Goal: Task Accomplishment & Management: Manage account settings

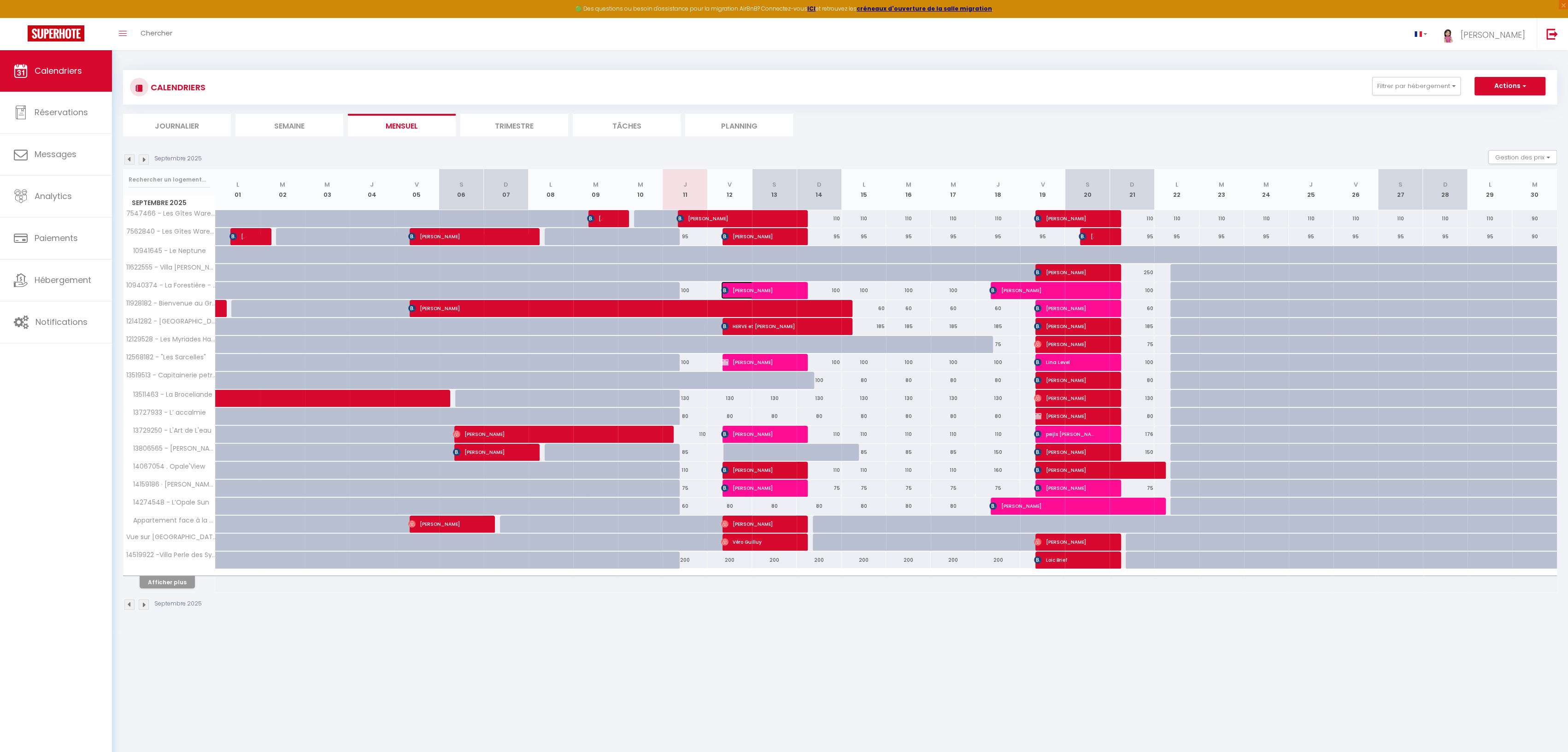
click at [736, 289] on span "[PERSON_NAME]" at bounding box center [751, 290] width 59 height 17
select select "OK"
select select "KO"
select select "0"
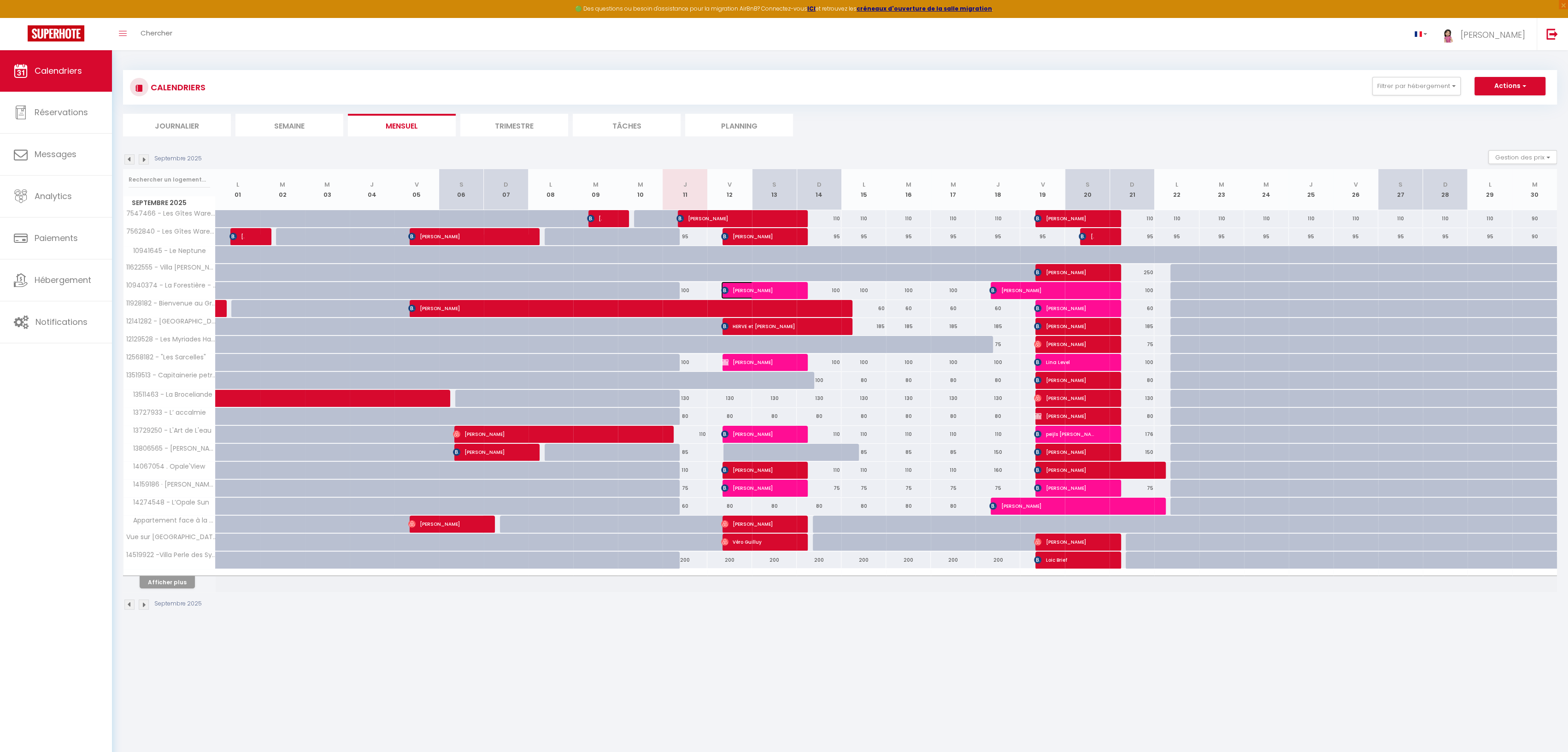
select select "1"
select select
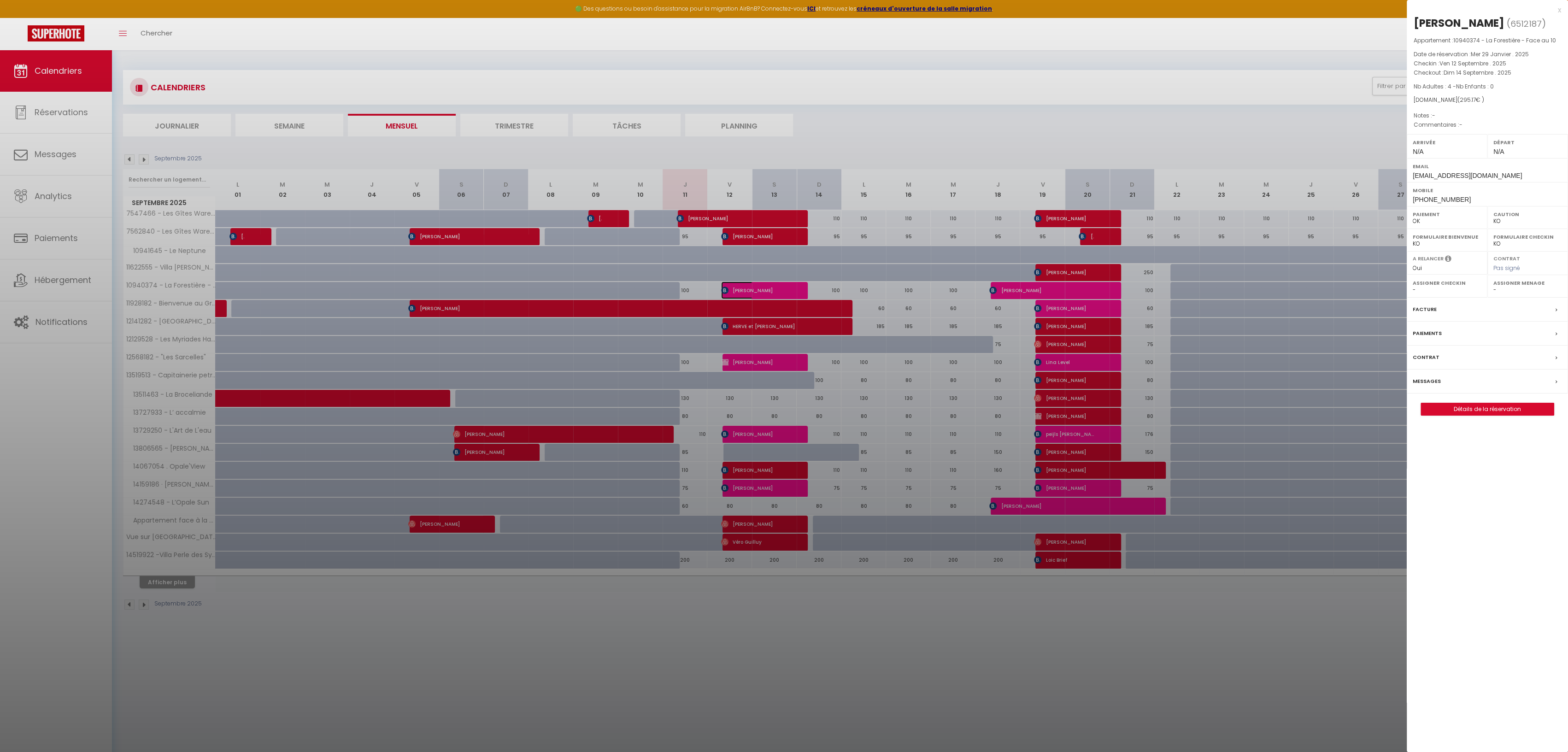
scroll to position [1, 0]
click at [1502, 406] on link "Détails de la réservation" at bounding box center [1487, 409] width 133 height 12
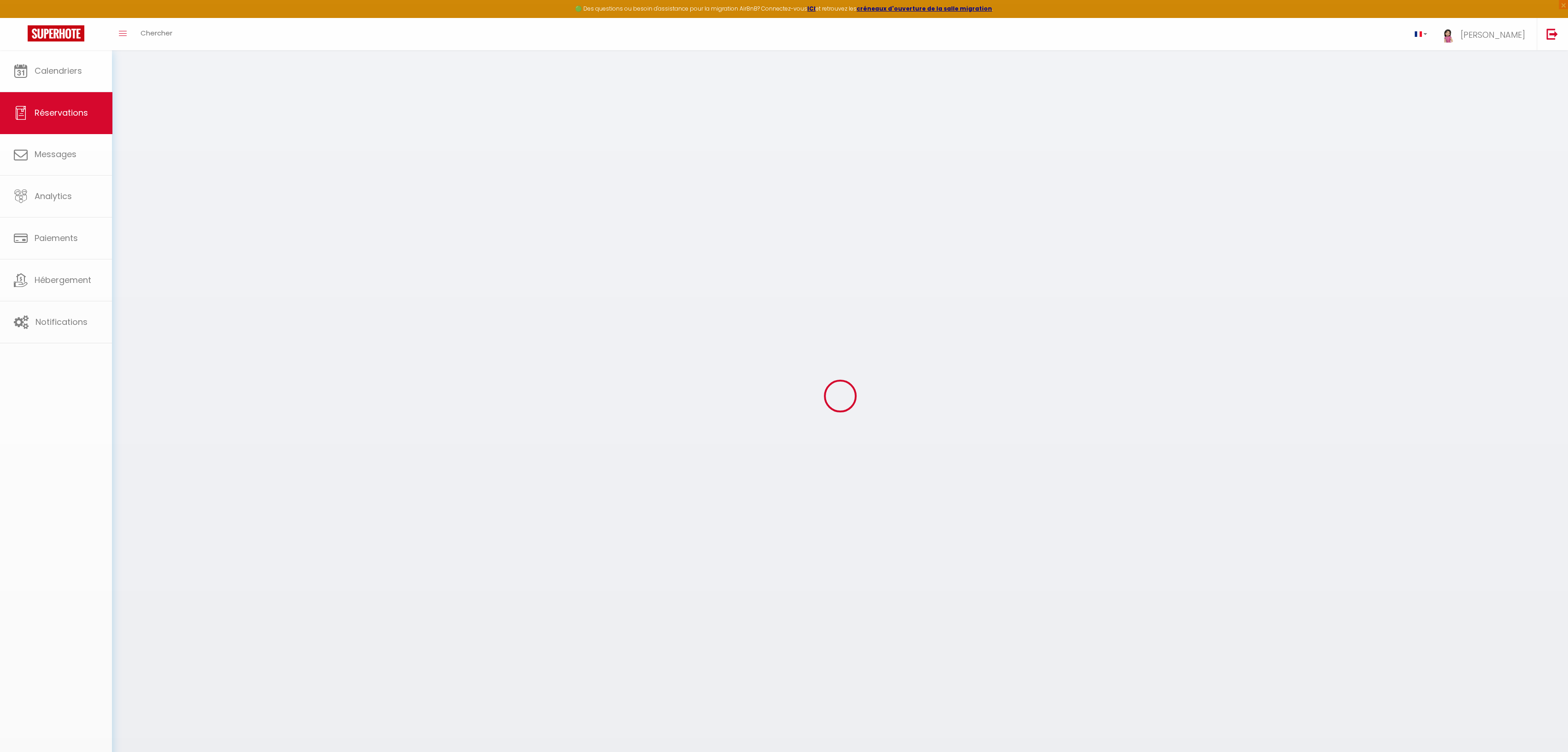
scroll to position [1, 0]
select select
checkbox input "false"
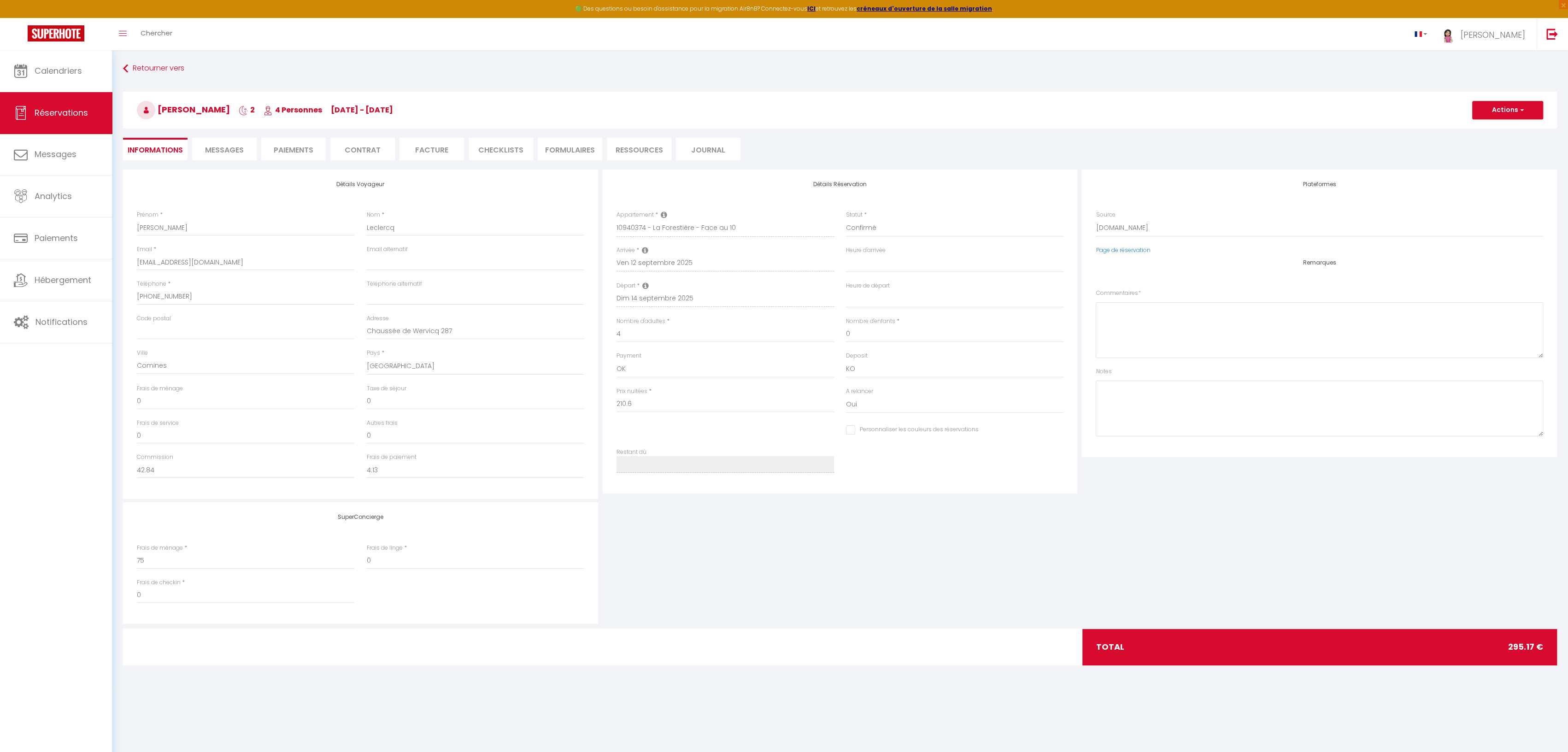
select select
checkbox input "false"
type input "75"
type input "9.57"
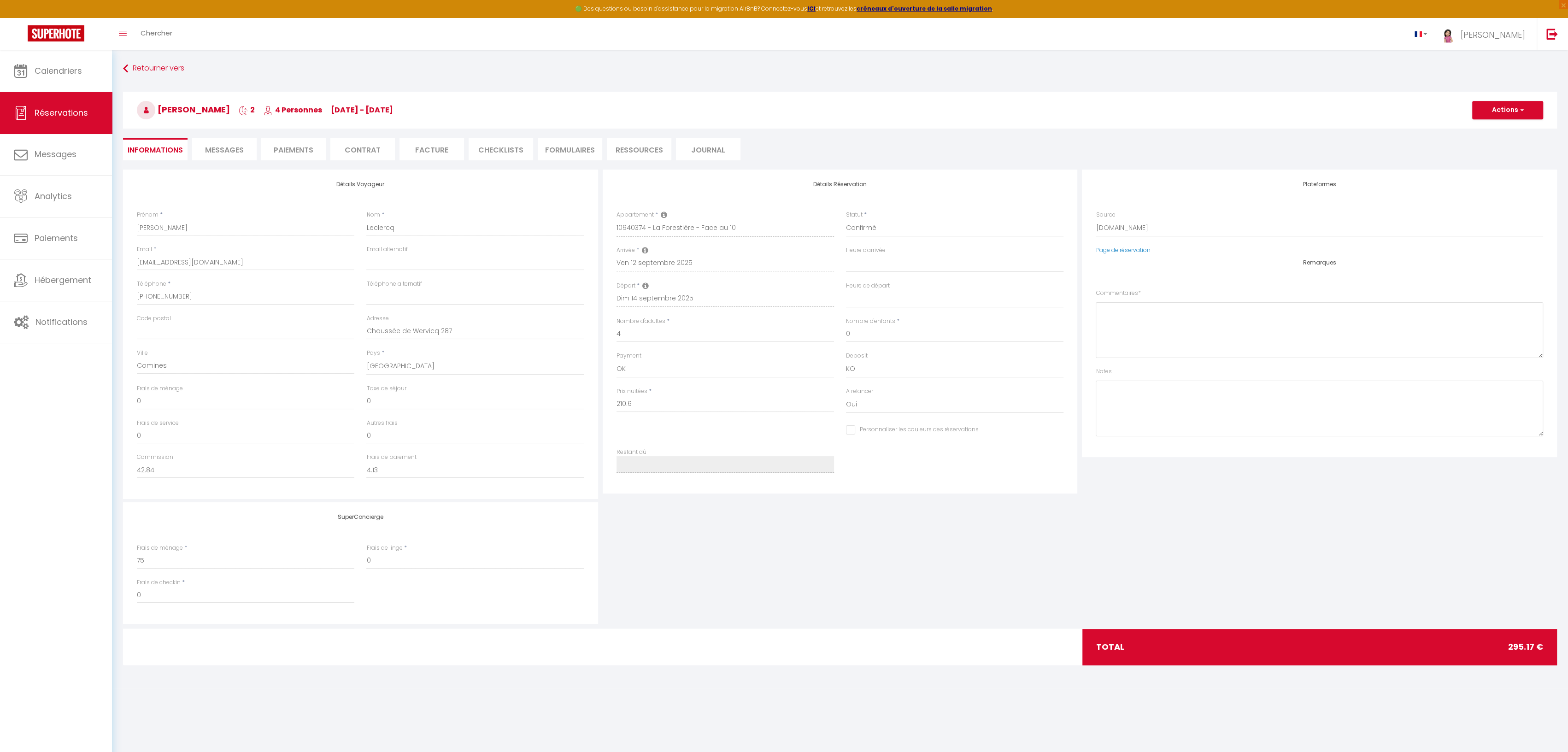
select select
checkbox input "false"
select select
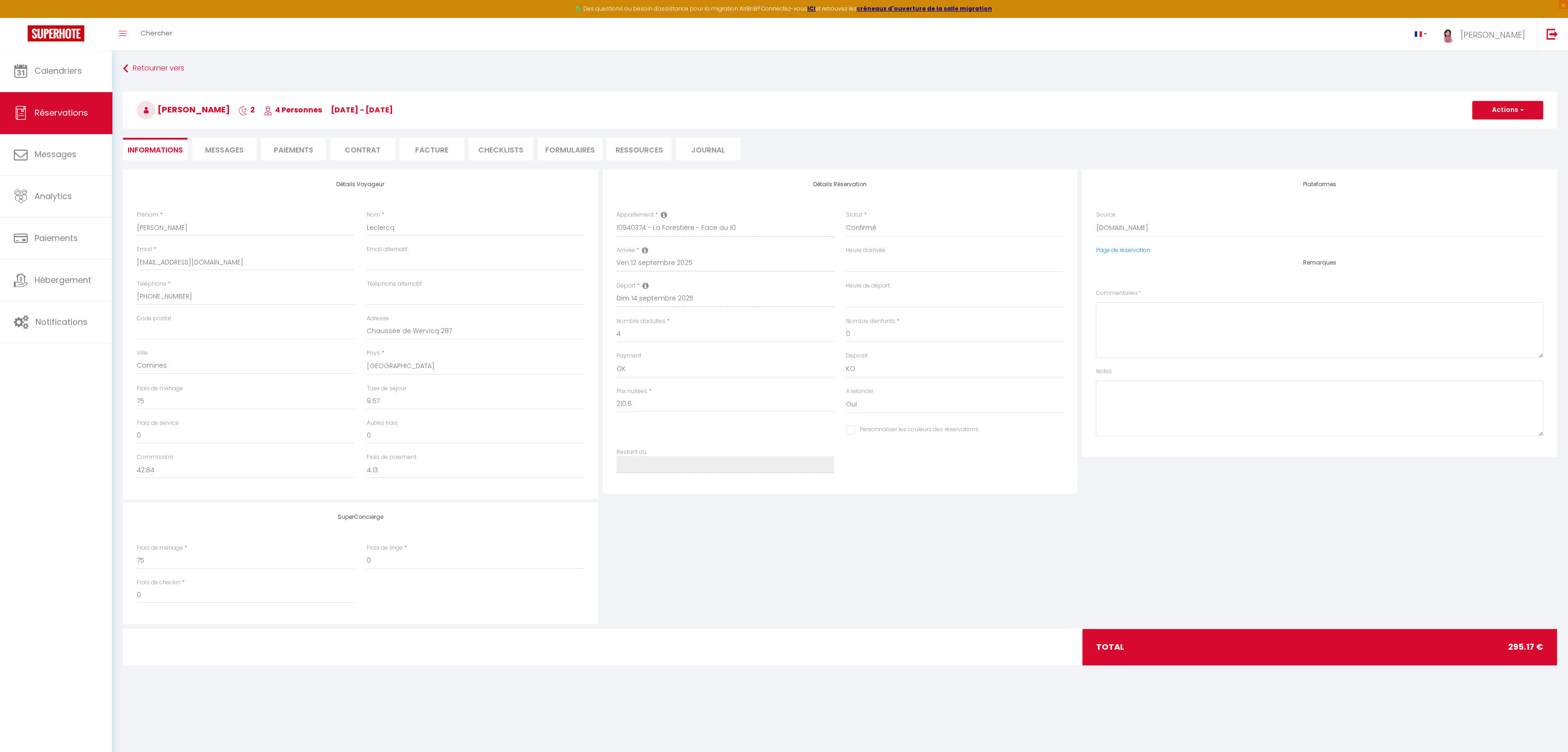
click at [217, 148] on span "Messages" at bounding box center [224, 150] width 39 height 11
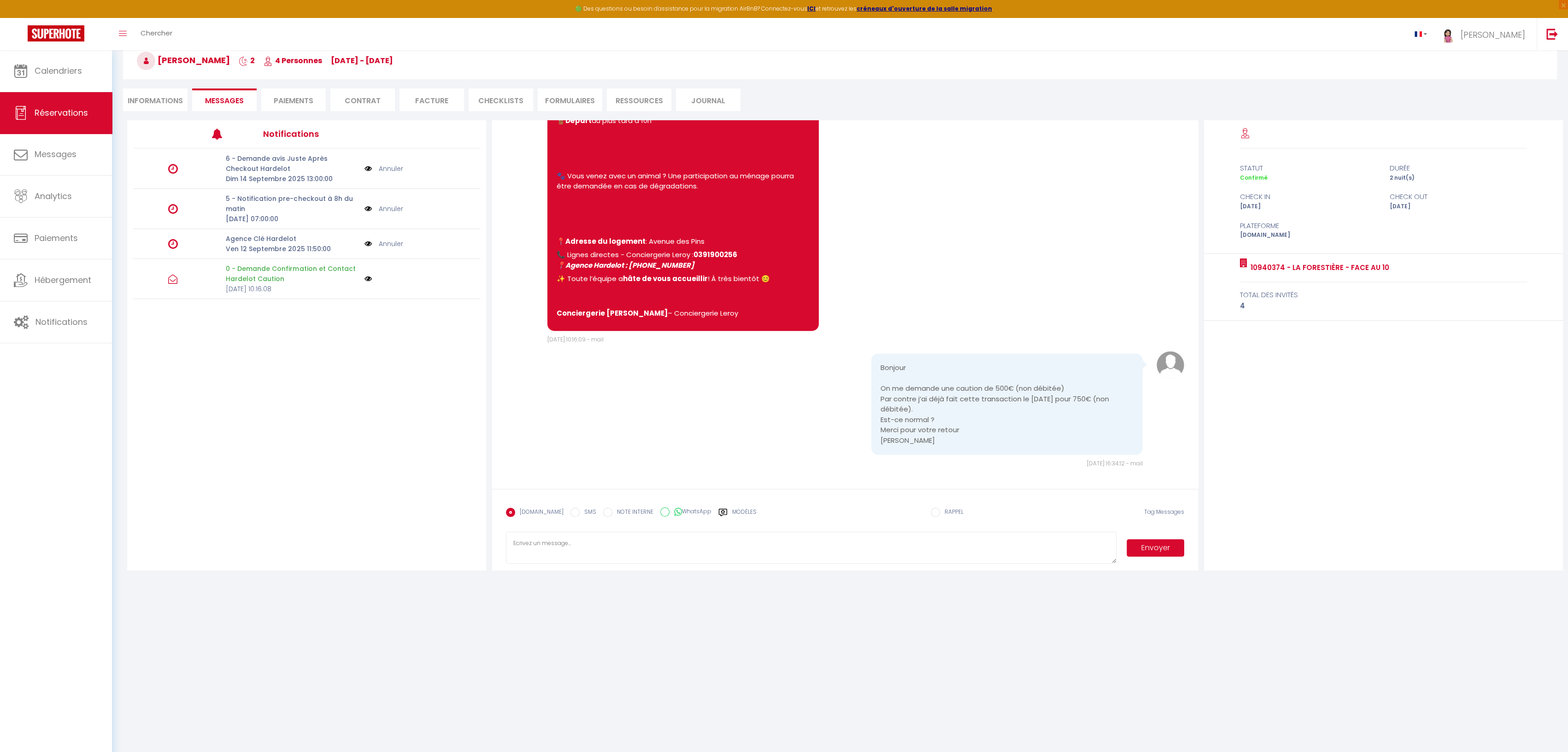
scroll to position [778, 0]
click at [63, 69] on span "Calendriers" at bounding box center [58, 71] width 48 height 12
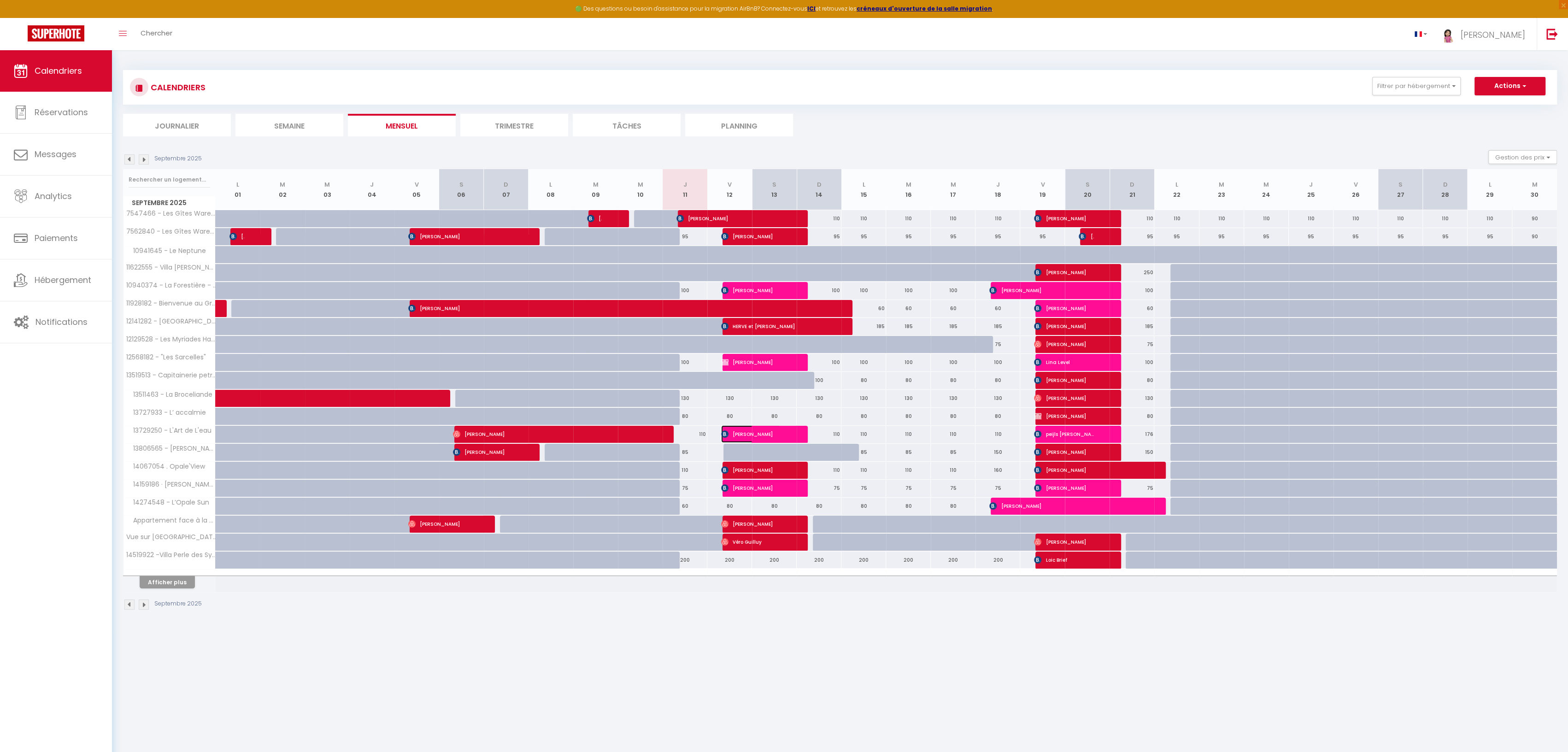
click at [735, 432] on span "[PERSON_NAME]" at bounding box center [751, 434] width 59 height 17
select select "OK"
select select "KO"
select select "0"
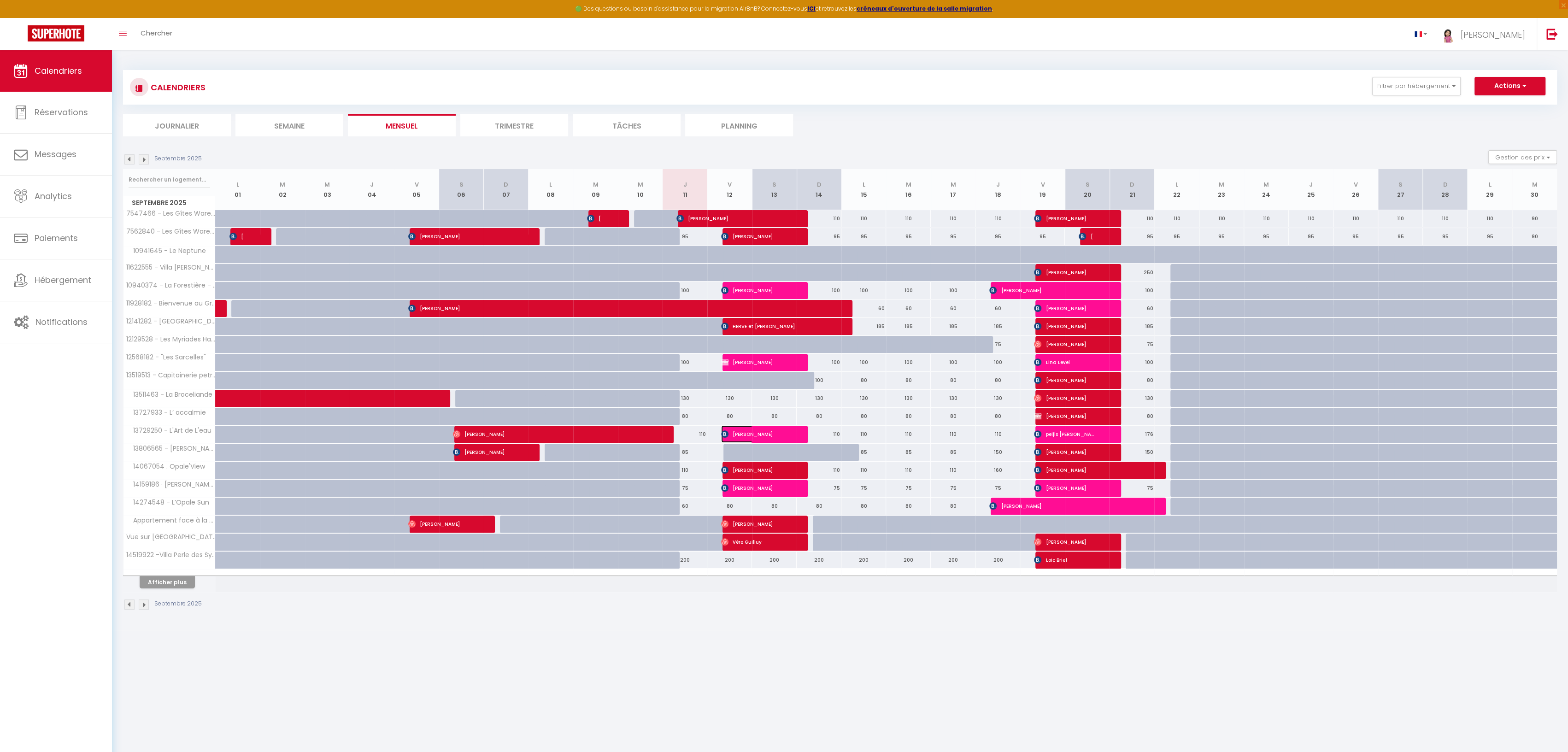
select select "1"
select select
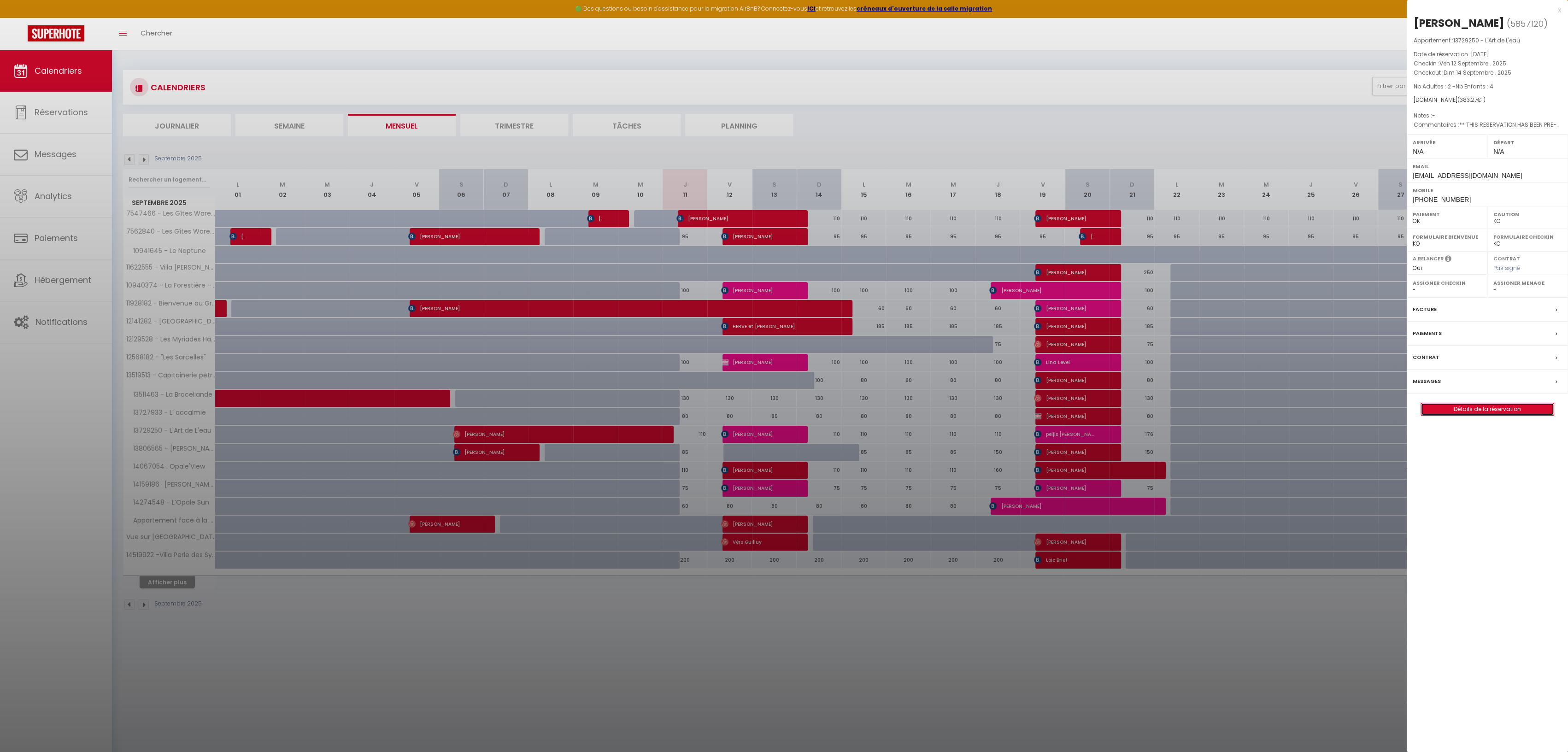
click at [1477, 406] on link "Détails de la réservation" at bounding box center [1487, 409] width 133 height 12
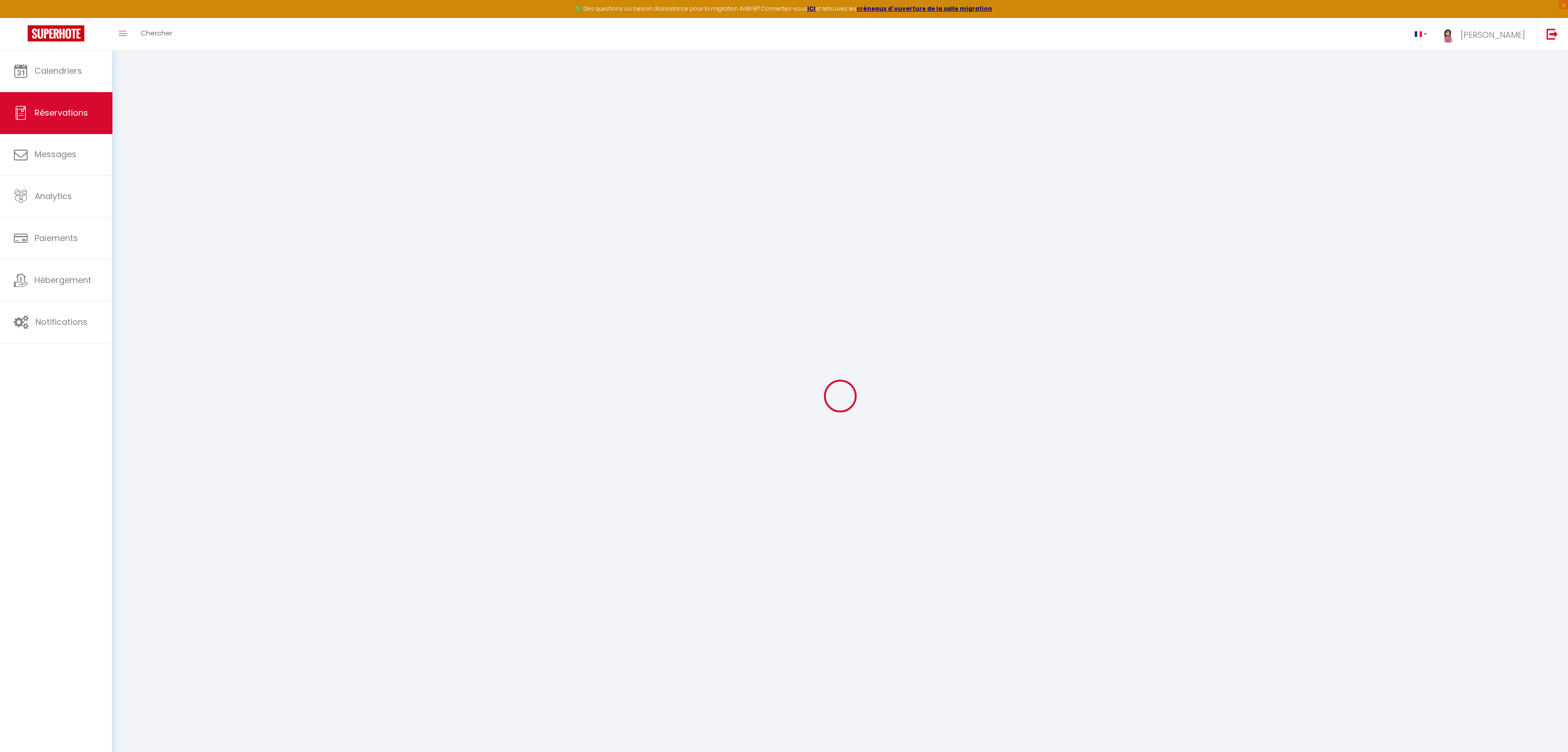
type input "[PERSON_NAME]"
type input "Gillet"
type input "[EMAIL_ADDRESS][DOMAIN_NAME]"
type input "[PHONE_NUMBER]"
type input "."
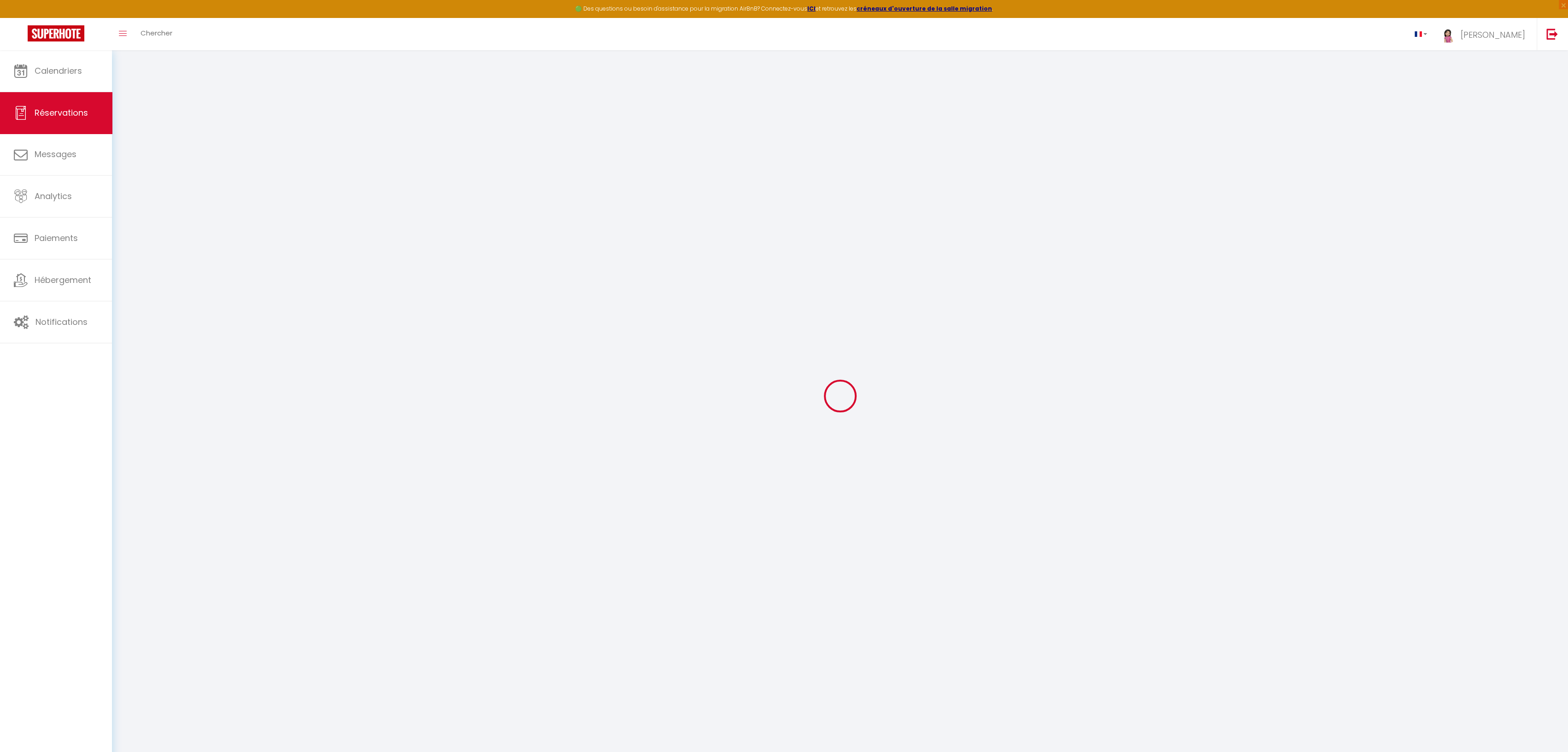
select select "BE"
type input "55.35"
type input "5.37"
select select "62203"
select select "1"
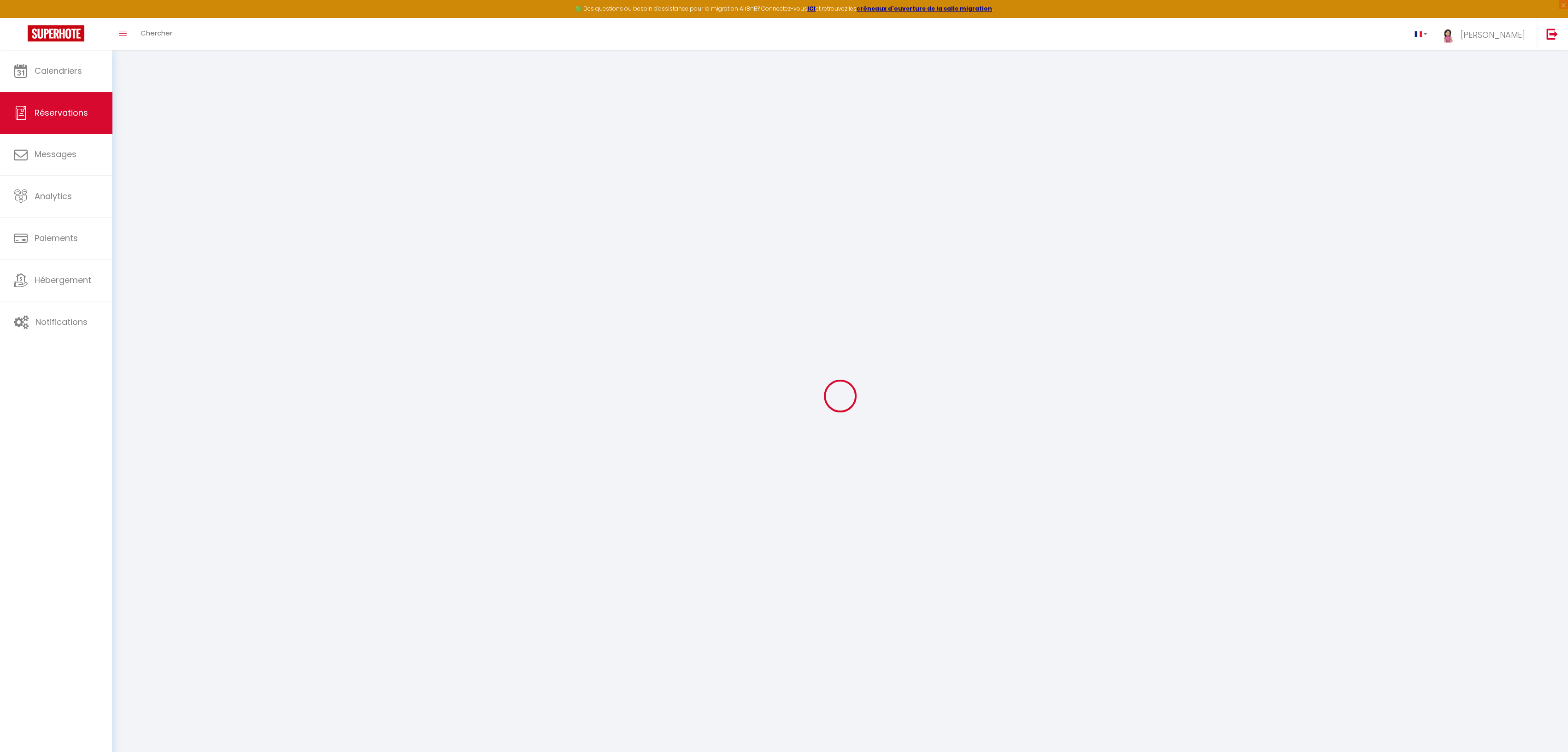
select select
type input "2"
type input "4"
select select "12"
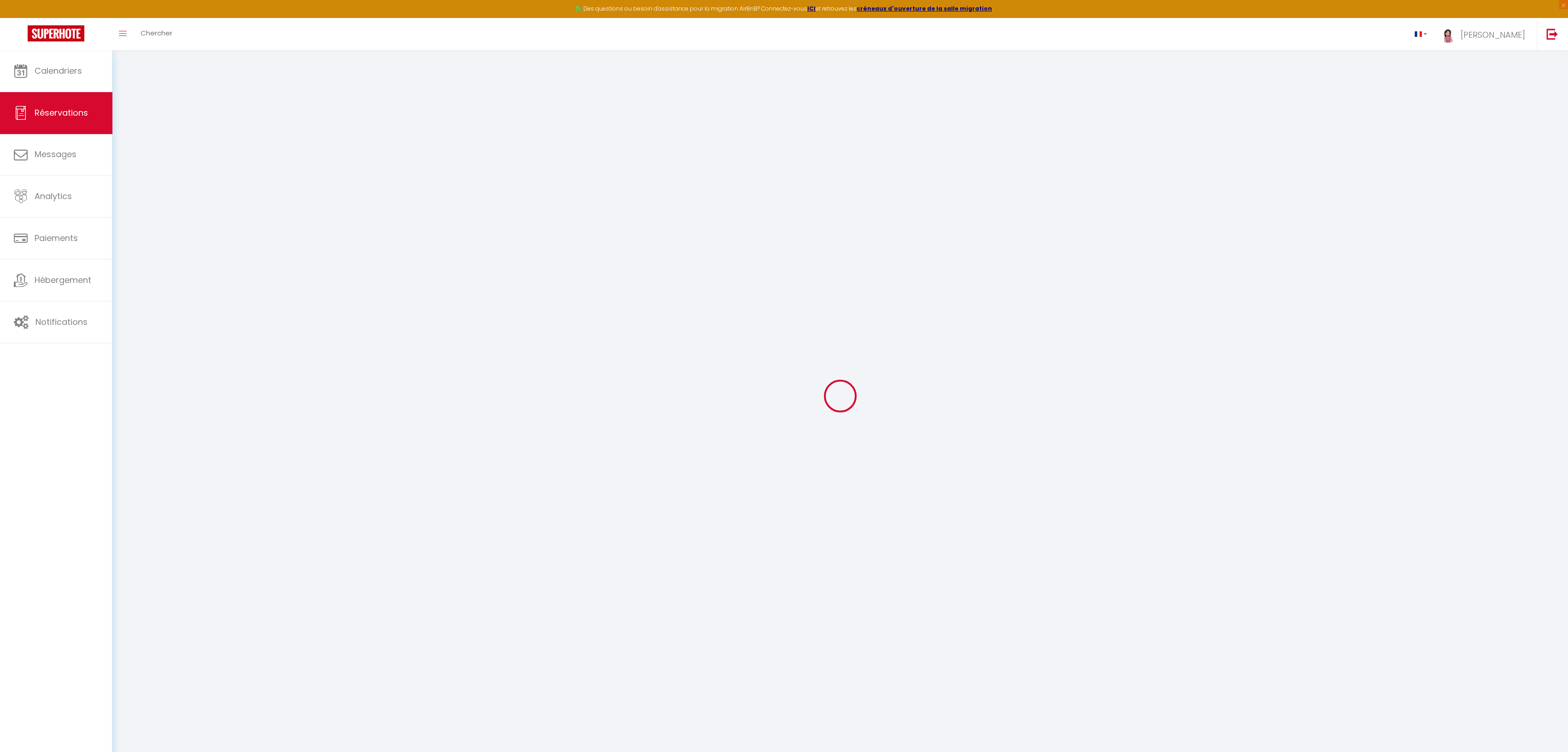
select select
type input "314"
checkbox input "false"
select select "2"
type input "0"
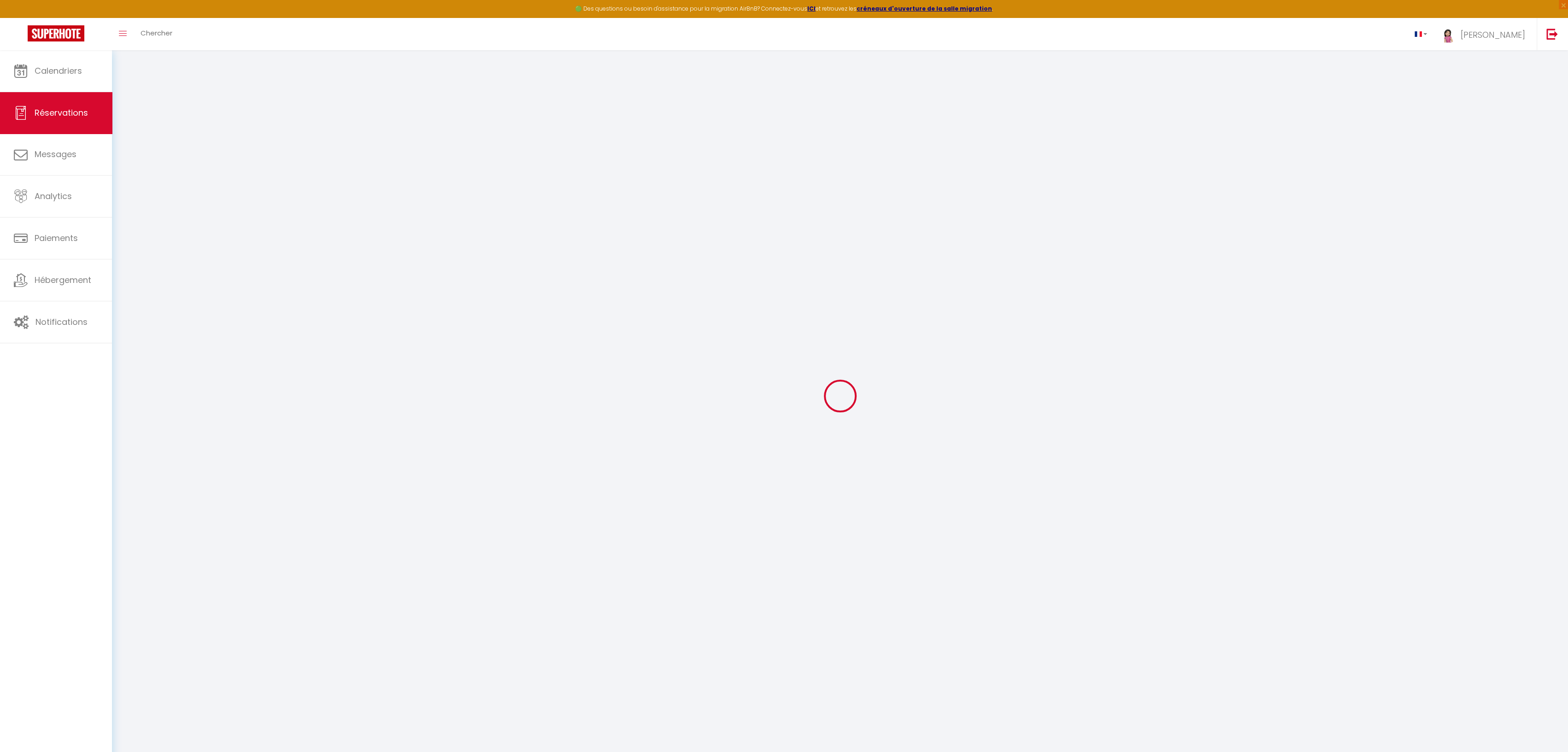
type input "0"
select select
select select "14"
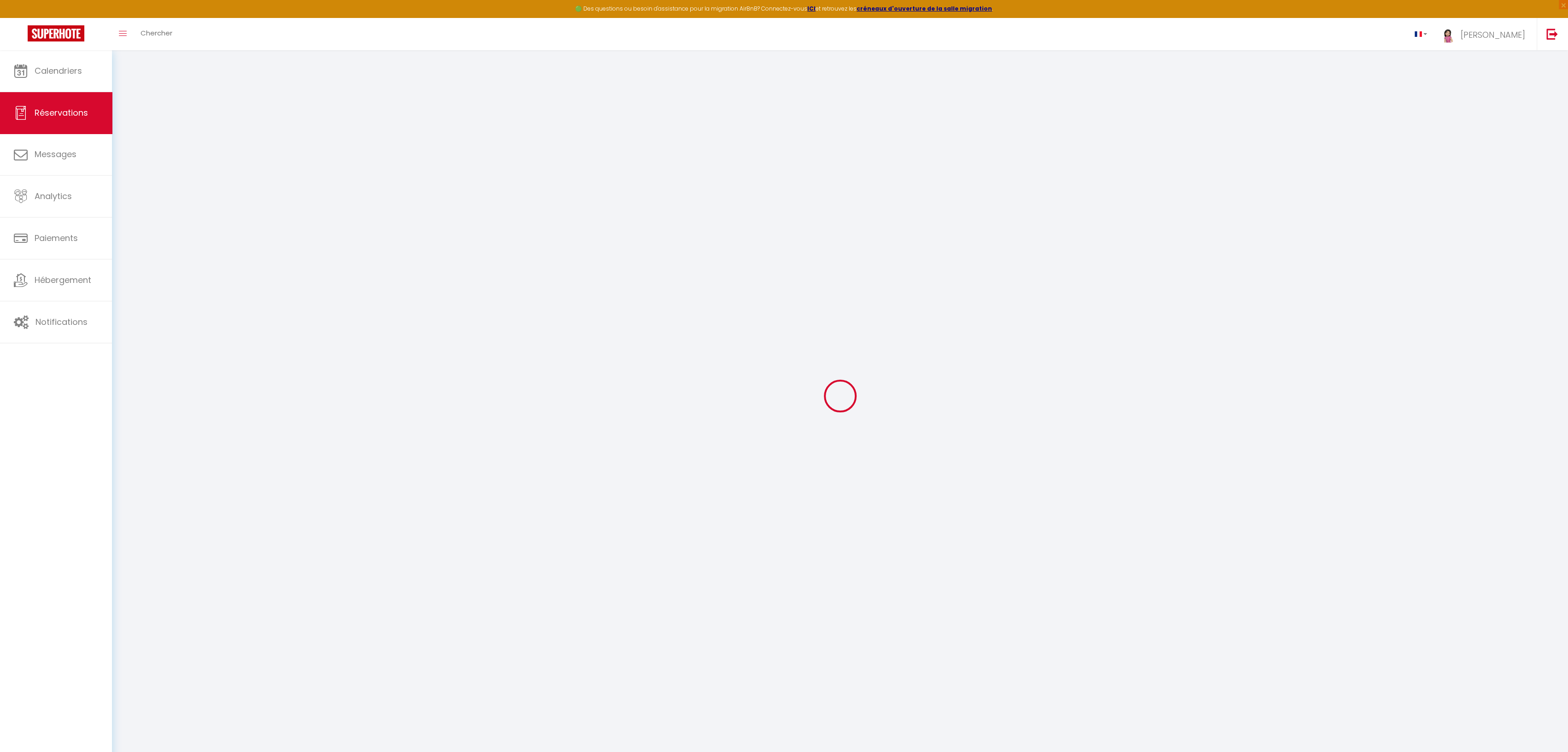
checkbox input "false"
select select
checkbox input "false"
select select
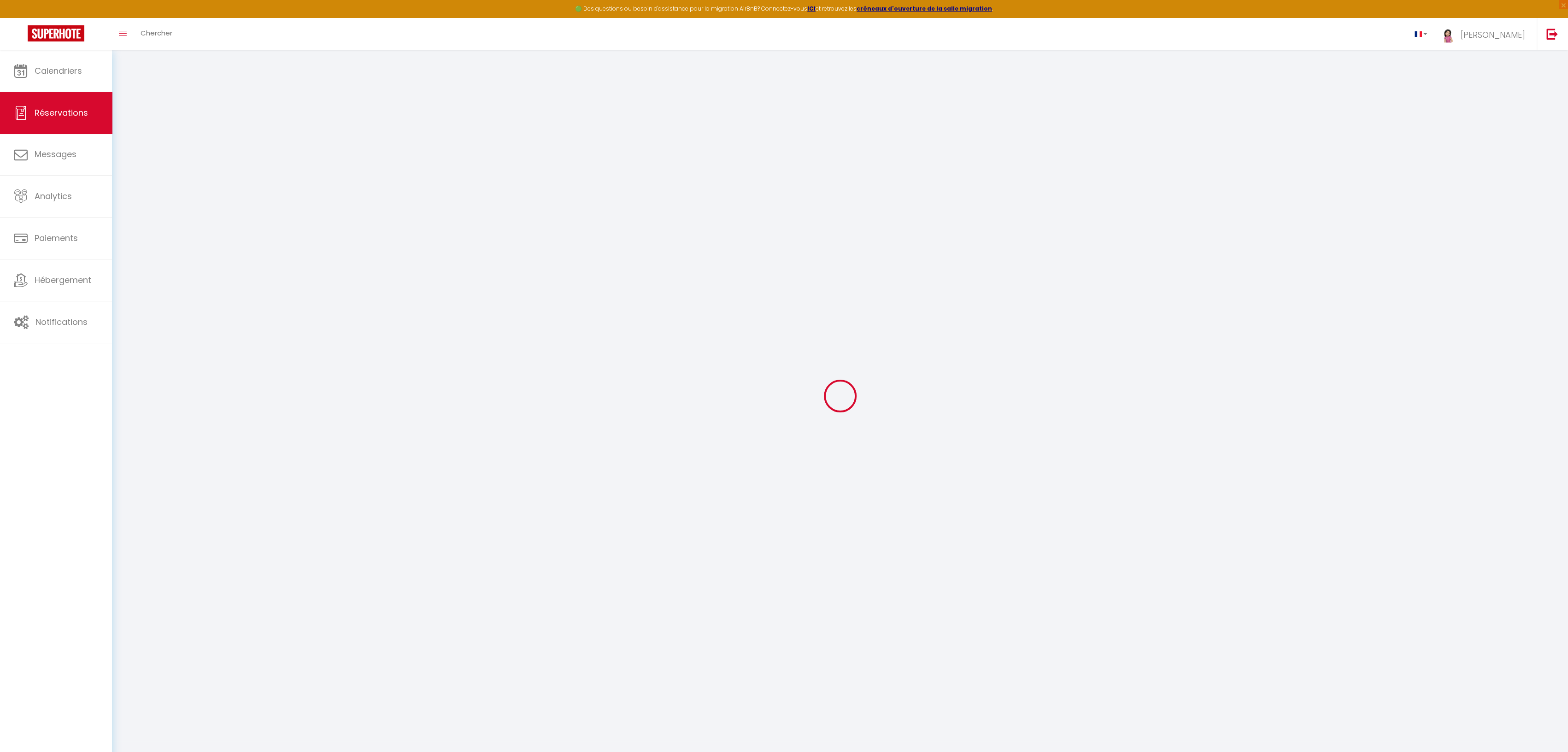
select select
checkbox input "false"
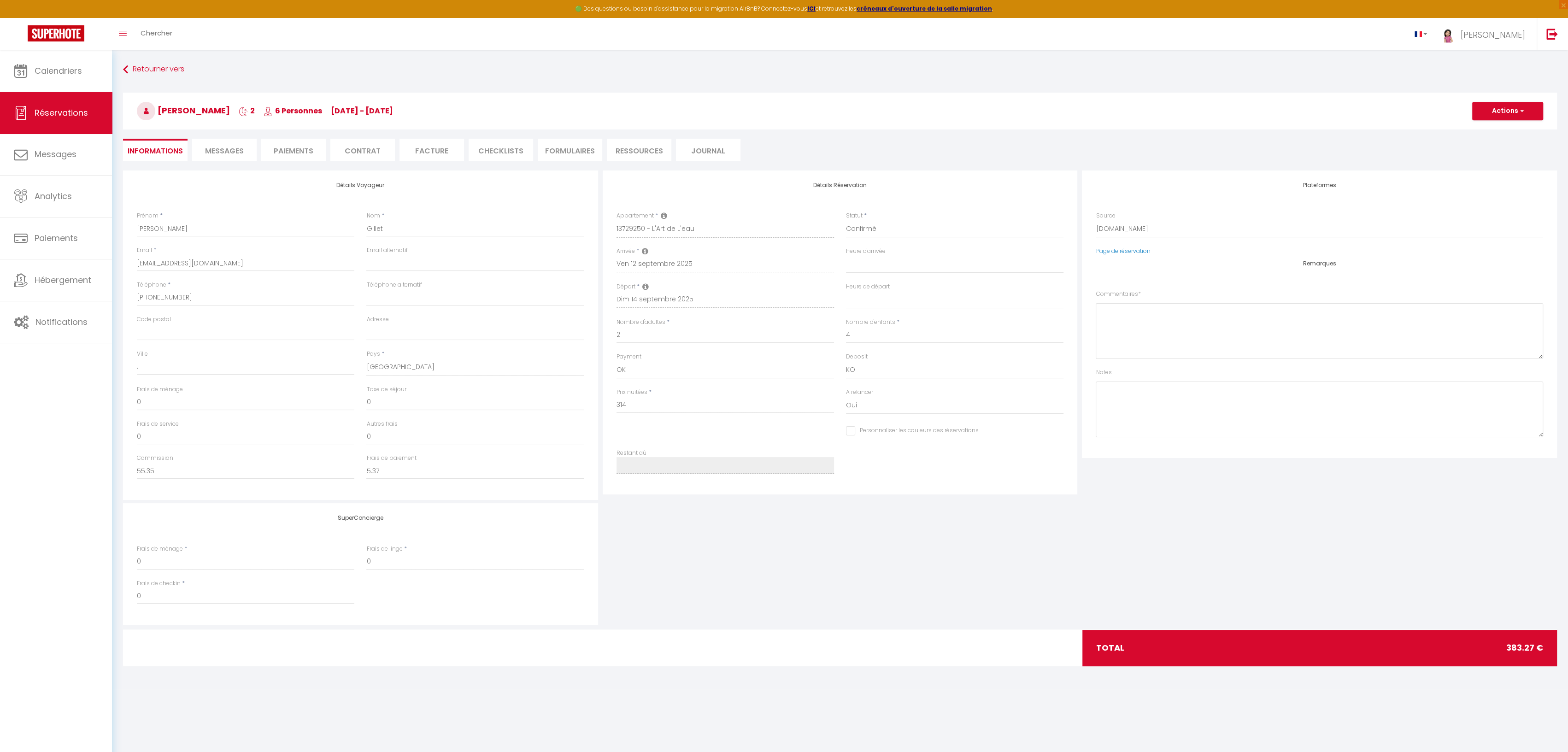
select select
checkbox input "false"
type textarea "** THIS RESERVATION HAS BEEN PRE-PAID ** BOOKING NOTE : Payment charge is EUR 5…"
type input "55"
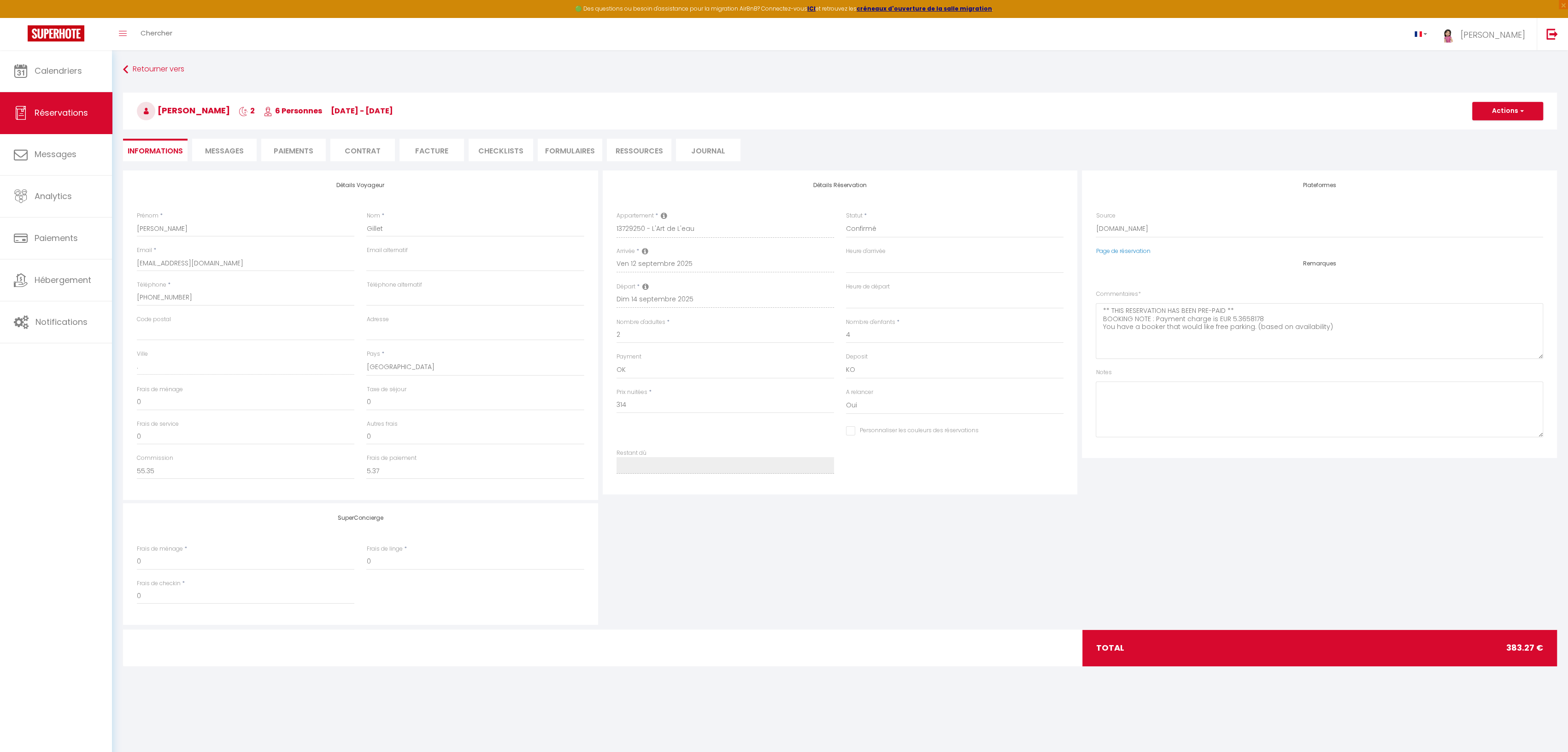
type input "14.27"
select select
checkbox input "false"
select select
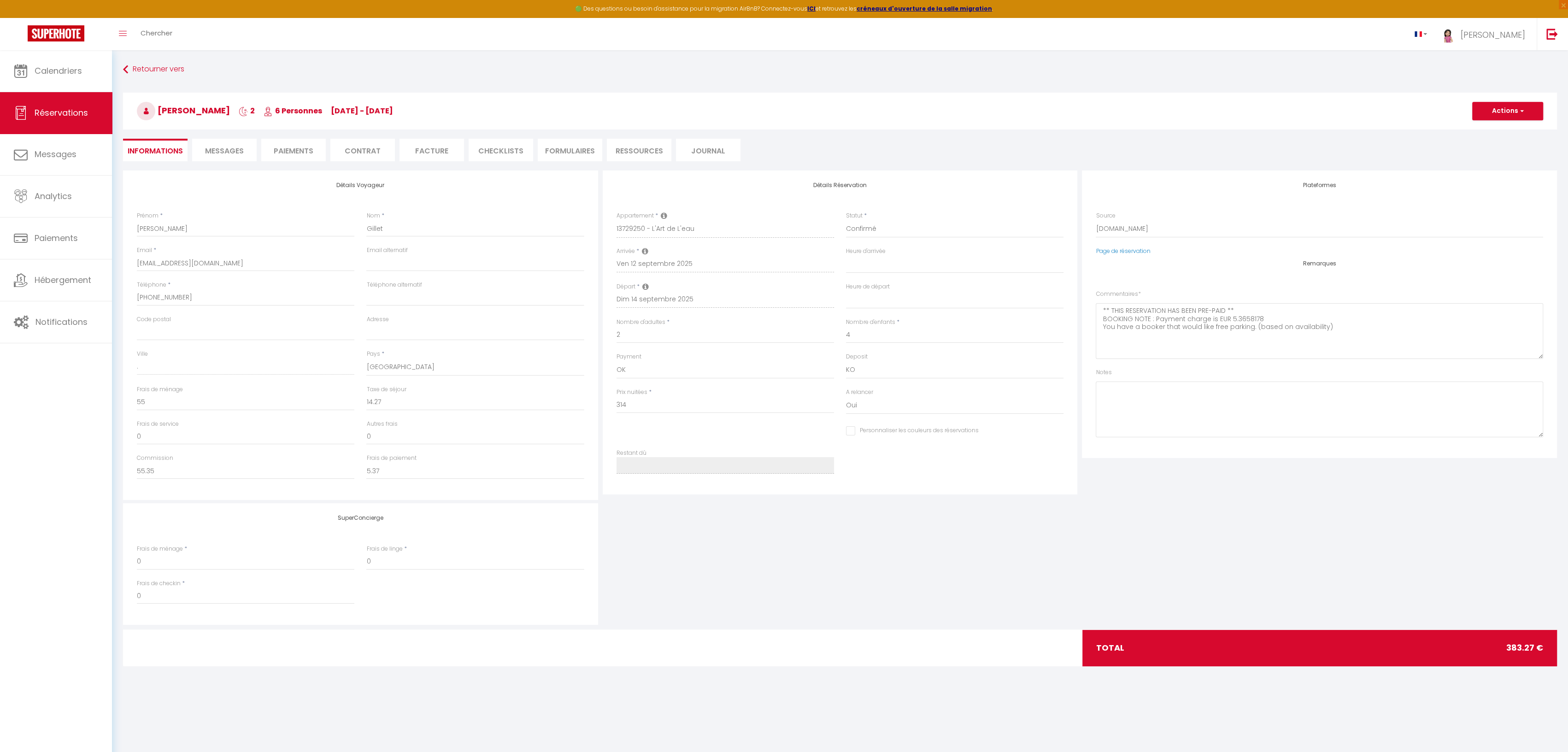
select select
click at [220, 151] on span "Messages" at bounding box center [224, 151] width 39 height 11
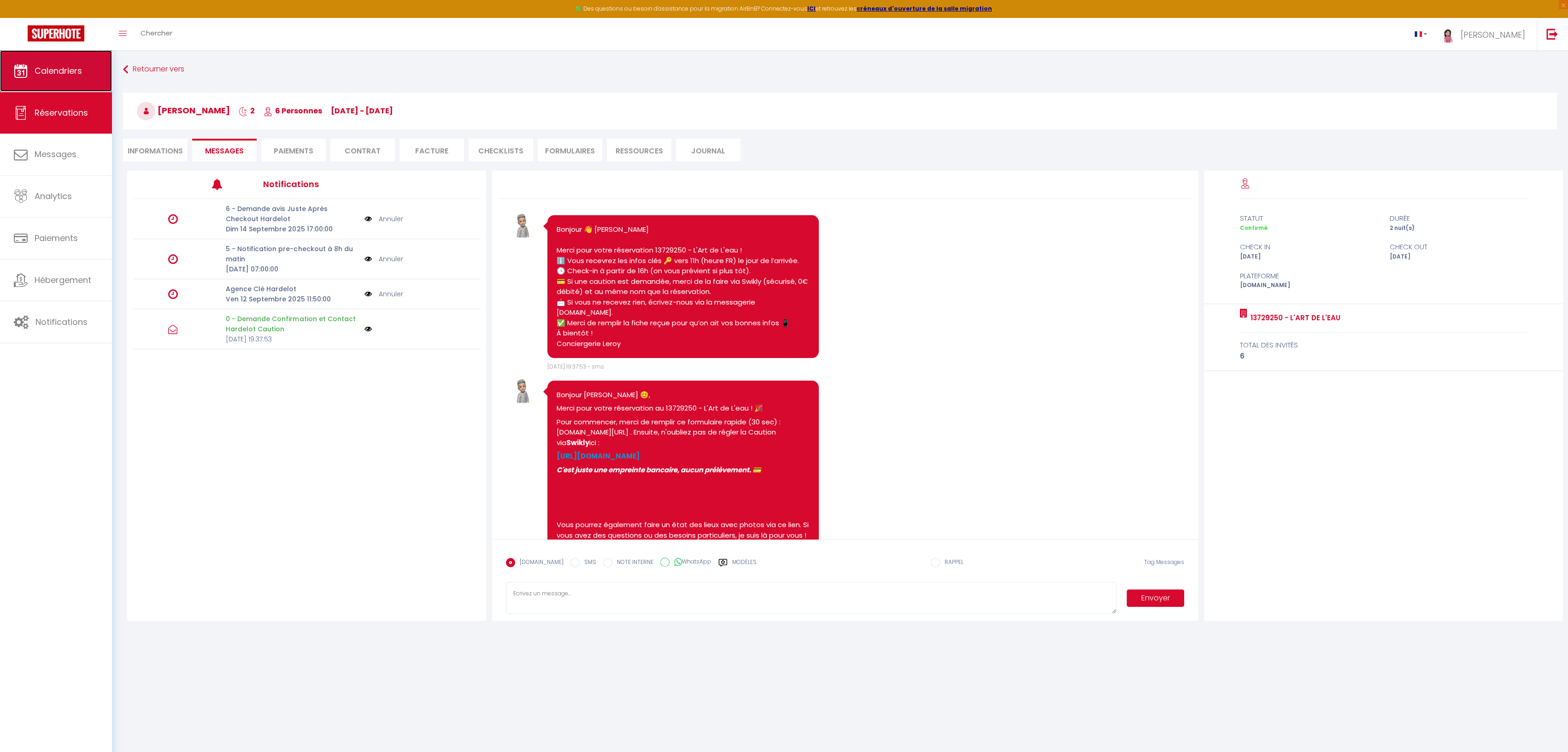
click at [69, 67] on span "Calendriers" at bounding box center [58, 71] width 48 height 12
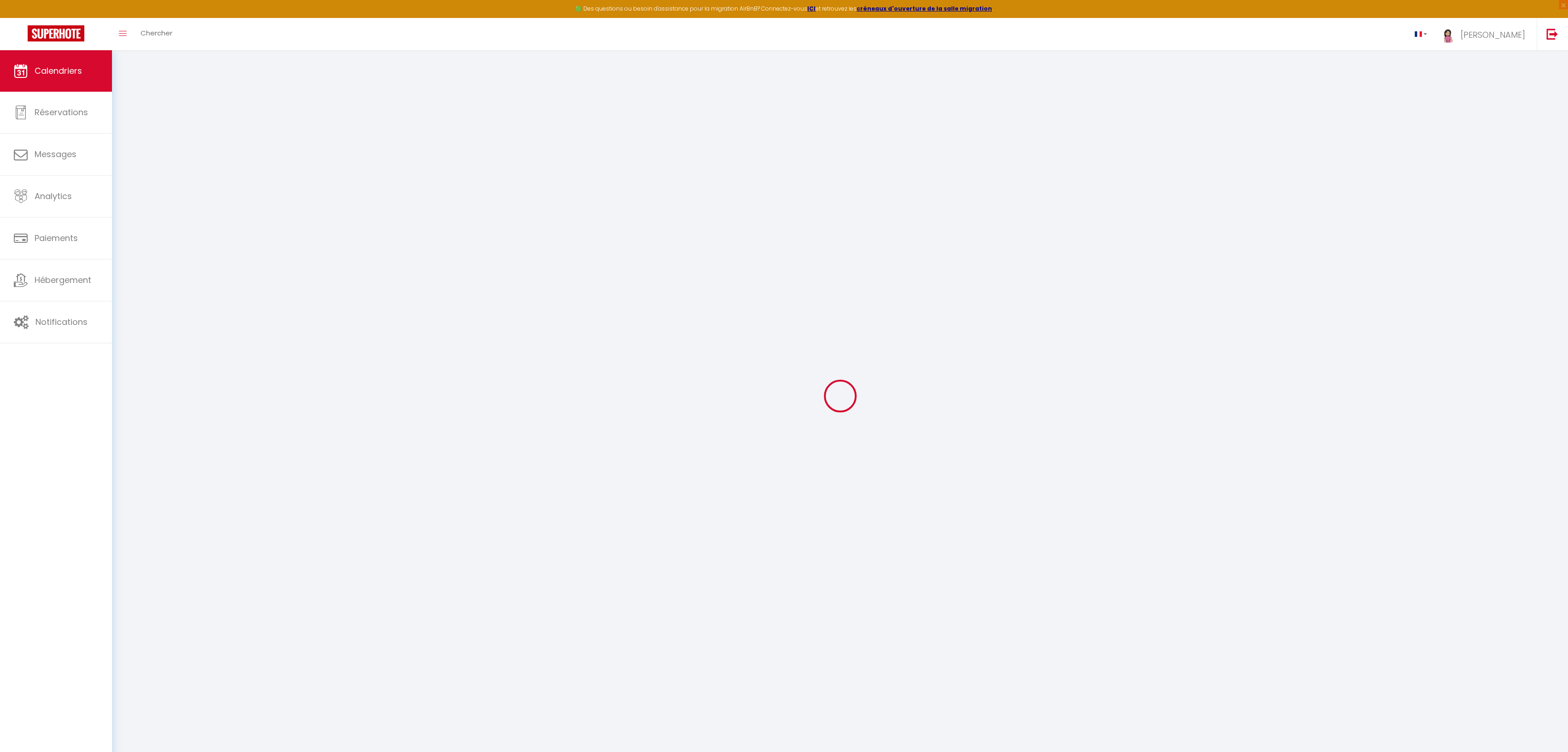
select select
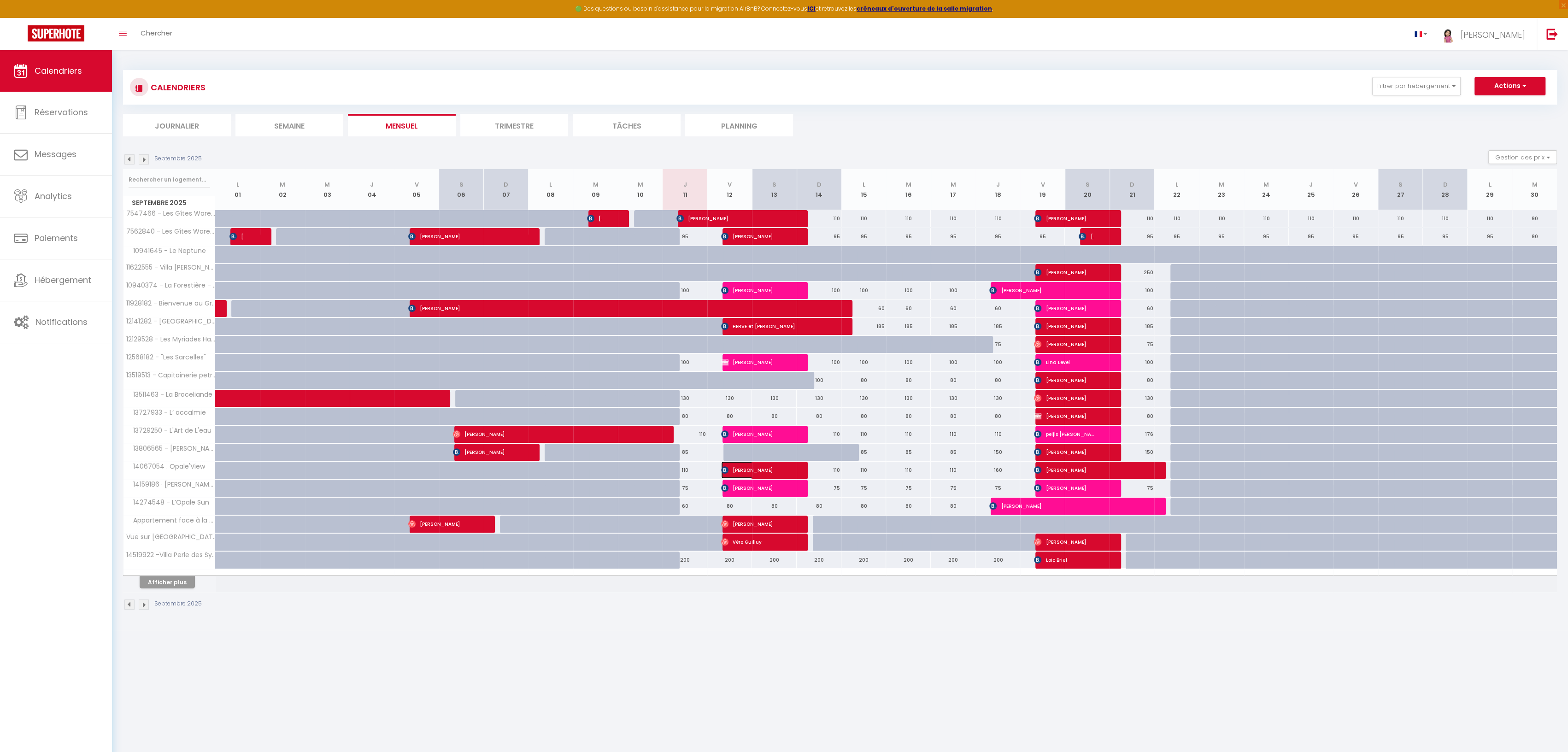
click at [735, 466] on span "[PERSON_NAME]" at bounding box center [751, 470] width 59 height 17
select select "OK"
select select "KO"
select select "0"
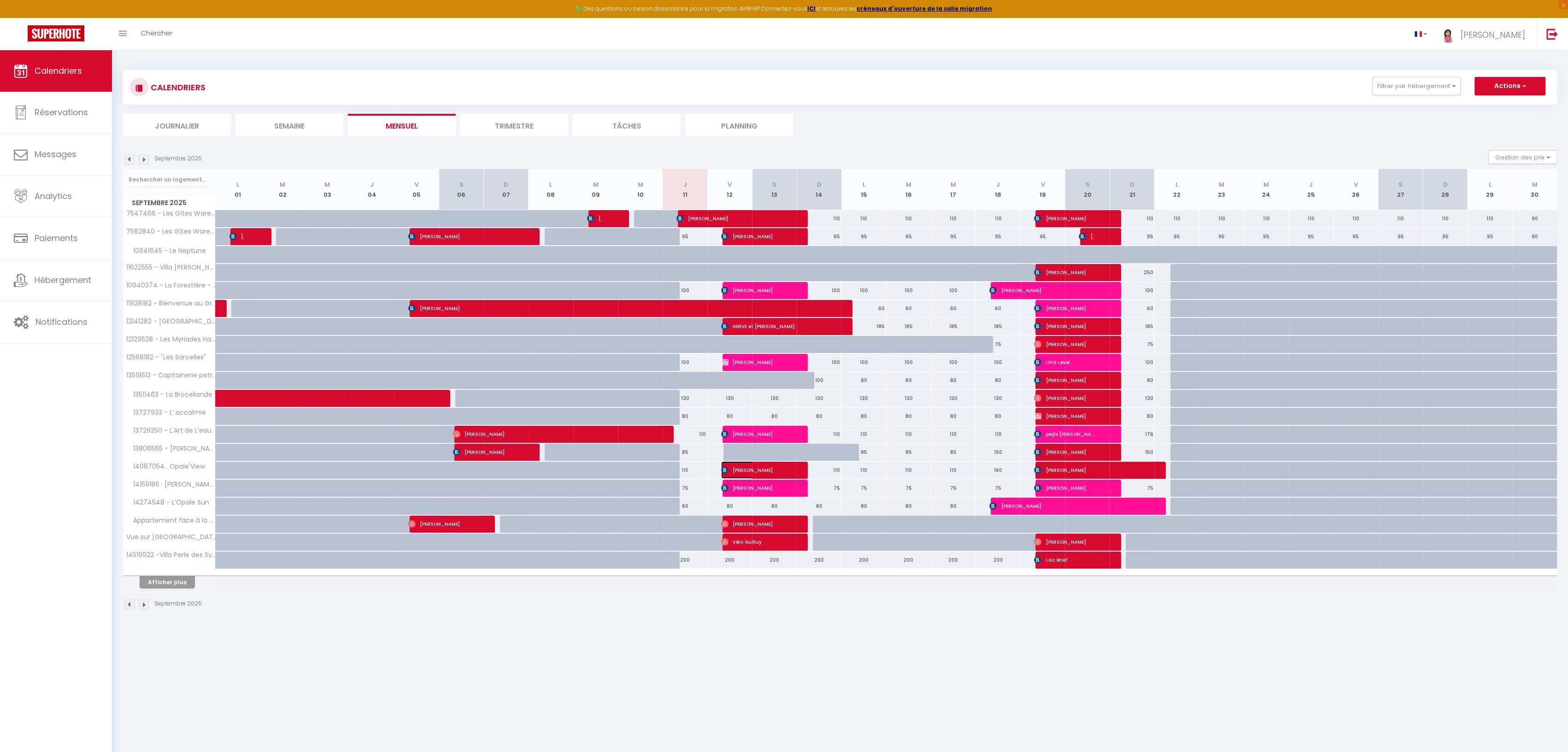
select select "1"
select select
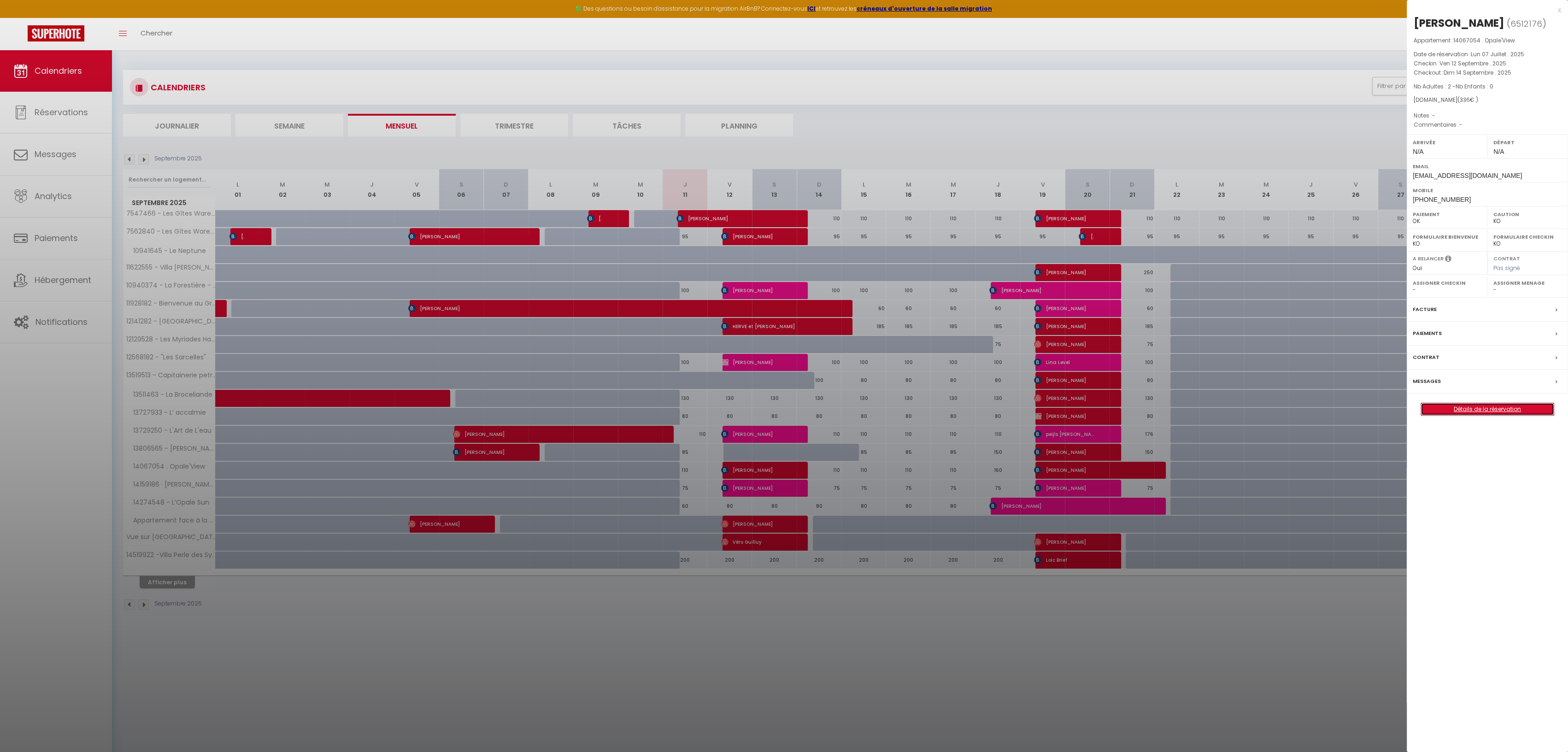
click at [1473, 403] on link "Détails de la réservation" at bounding box center [1487, 409] width 133 height 12
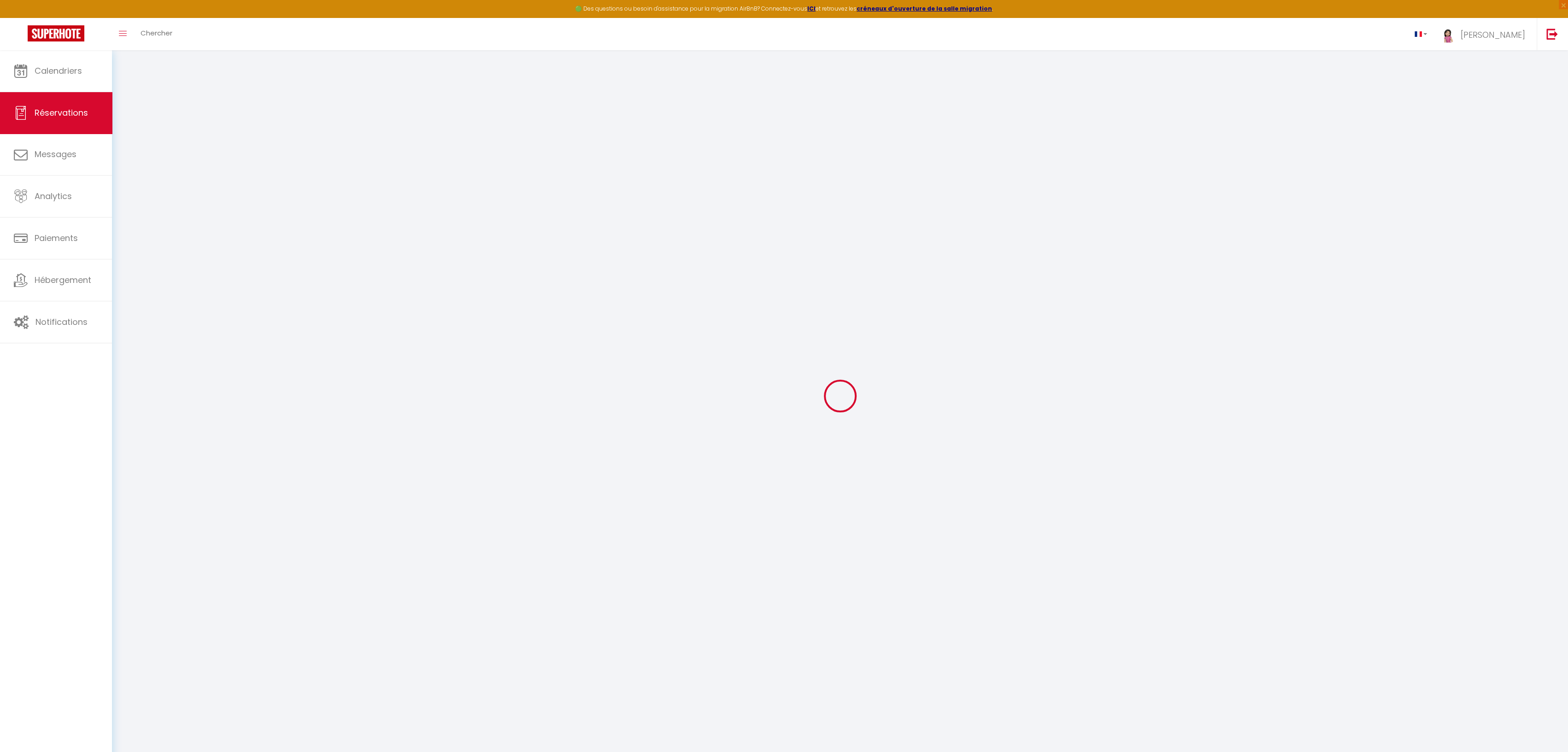
type input "[PERSON_NAME]"
type input "Minne"
type input "[EMAIL_ADDRESS][DOMAIN_NAME]"
type input "[PHONE_NUMBER]"
select select "BE"
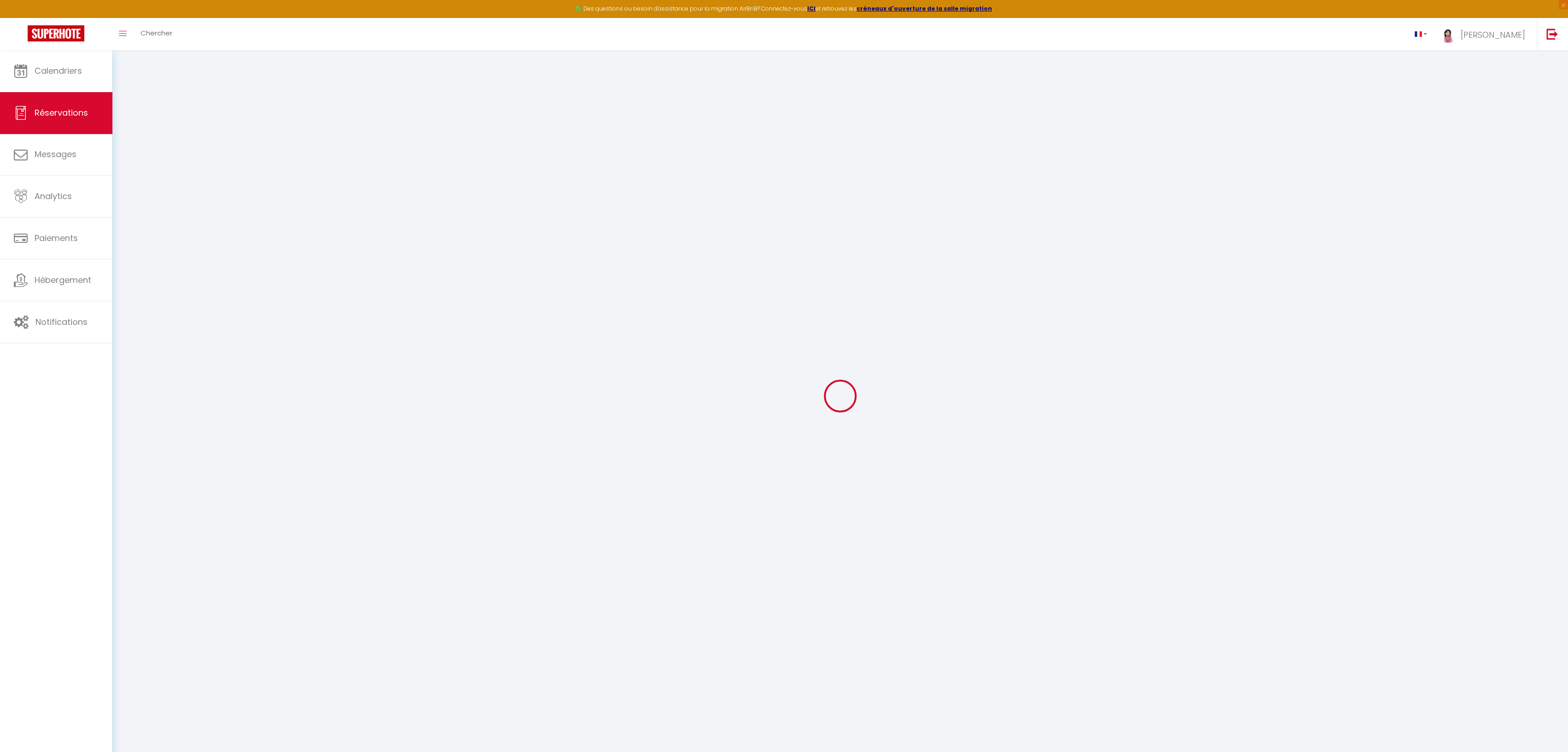
type input "48.9"
type input "4.7"
select select "66988"
select select "1"
select select
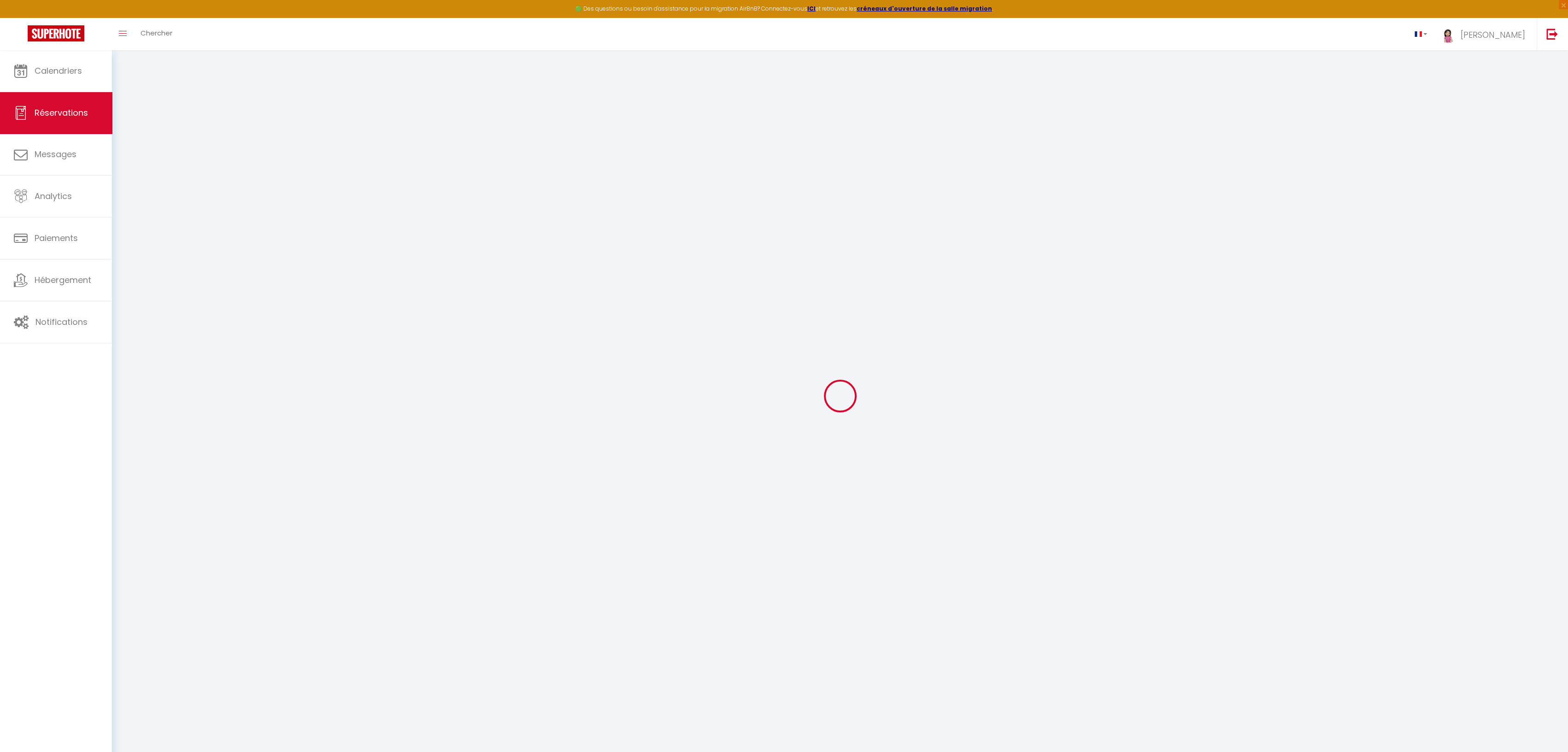
select select
type input "2"
select select "12"
select select
type input "266"
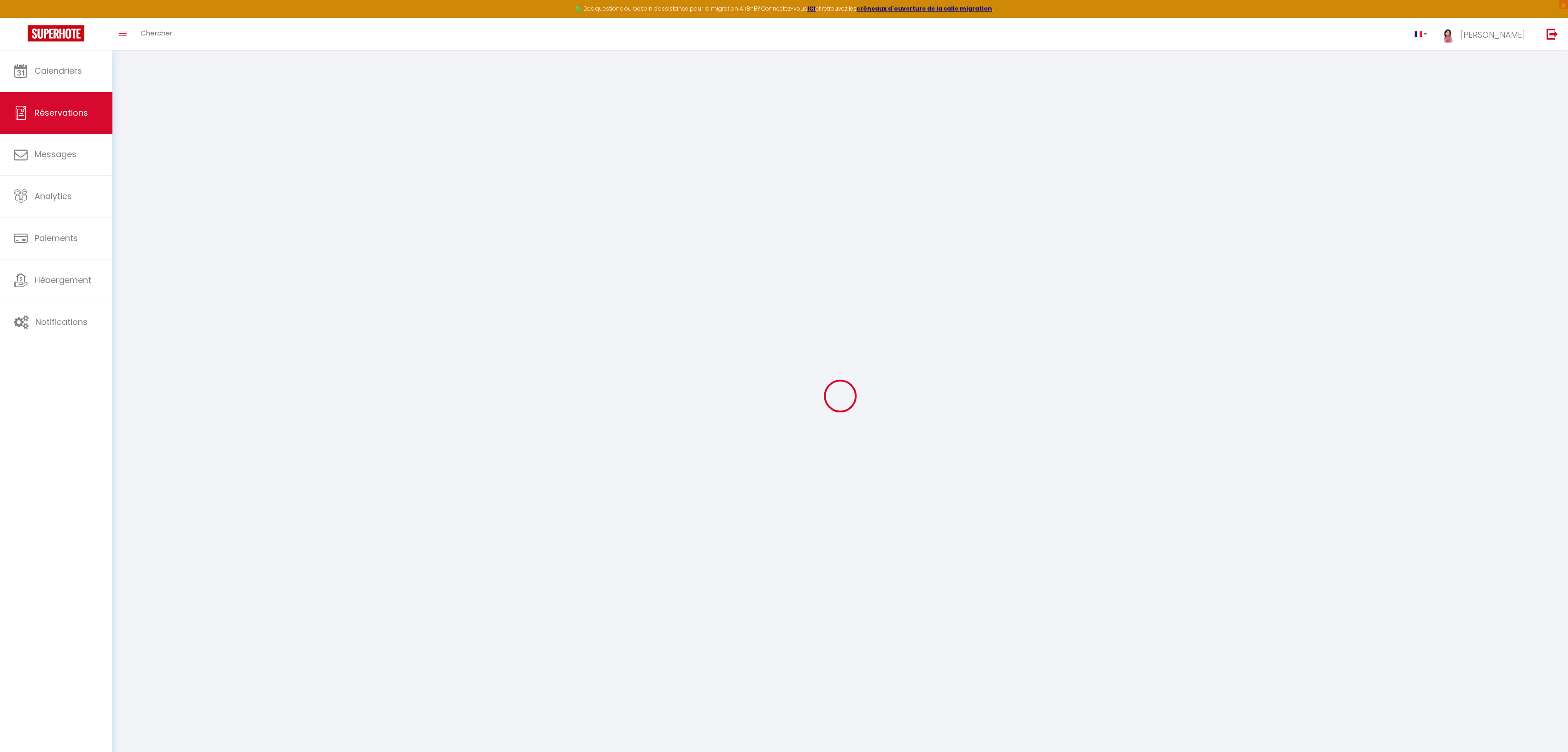
checkbox input "false"
select select "2"
type input "0"
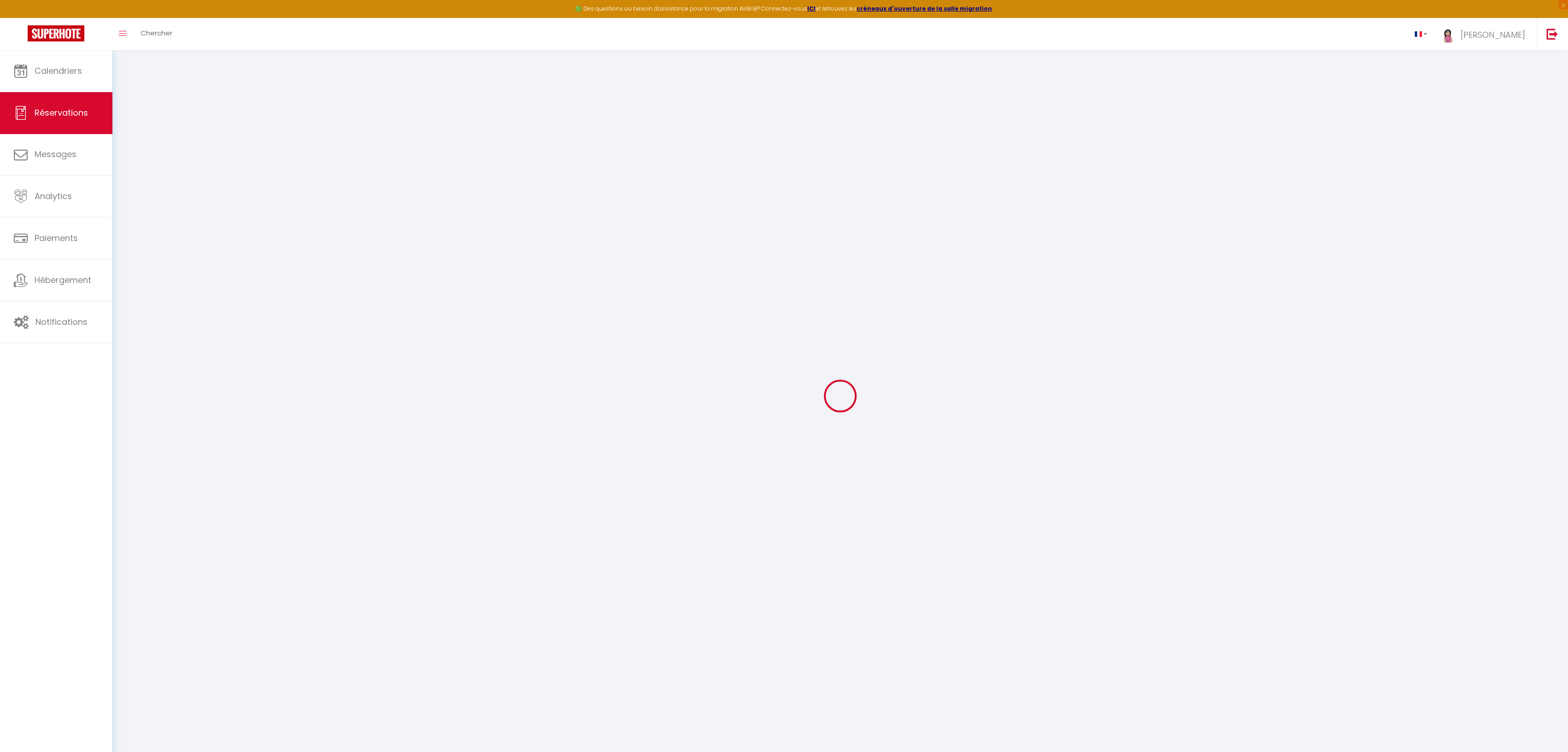
select select
select select "14"
checkbox input "false"
select select
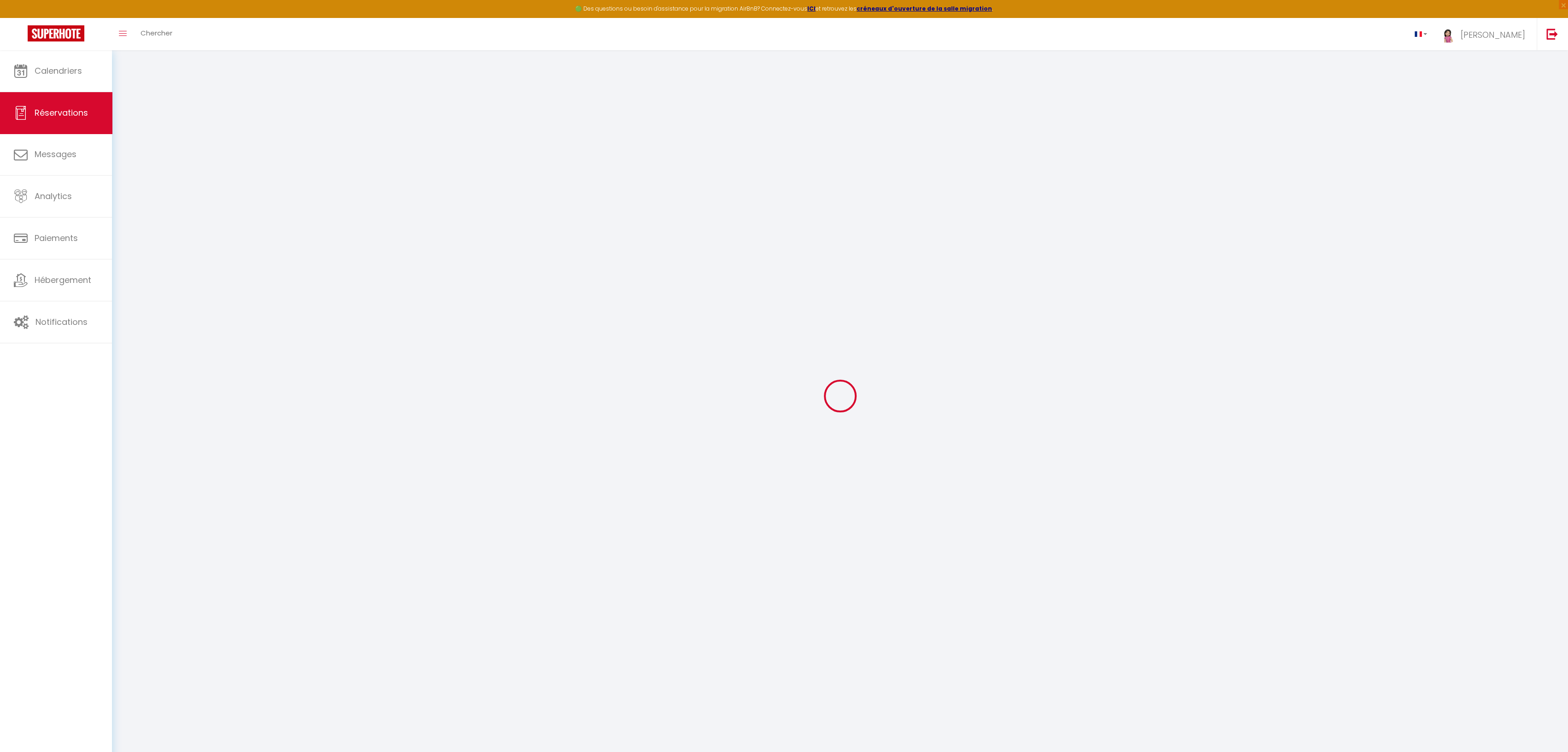
select select
checkbox input "false"
select select
checkbox input "false"
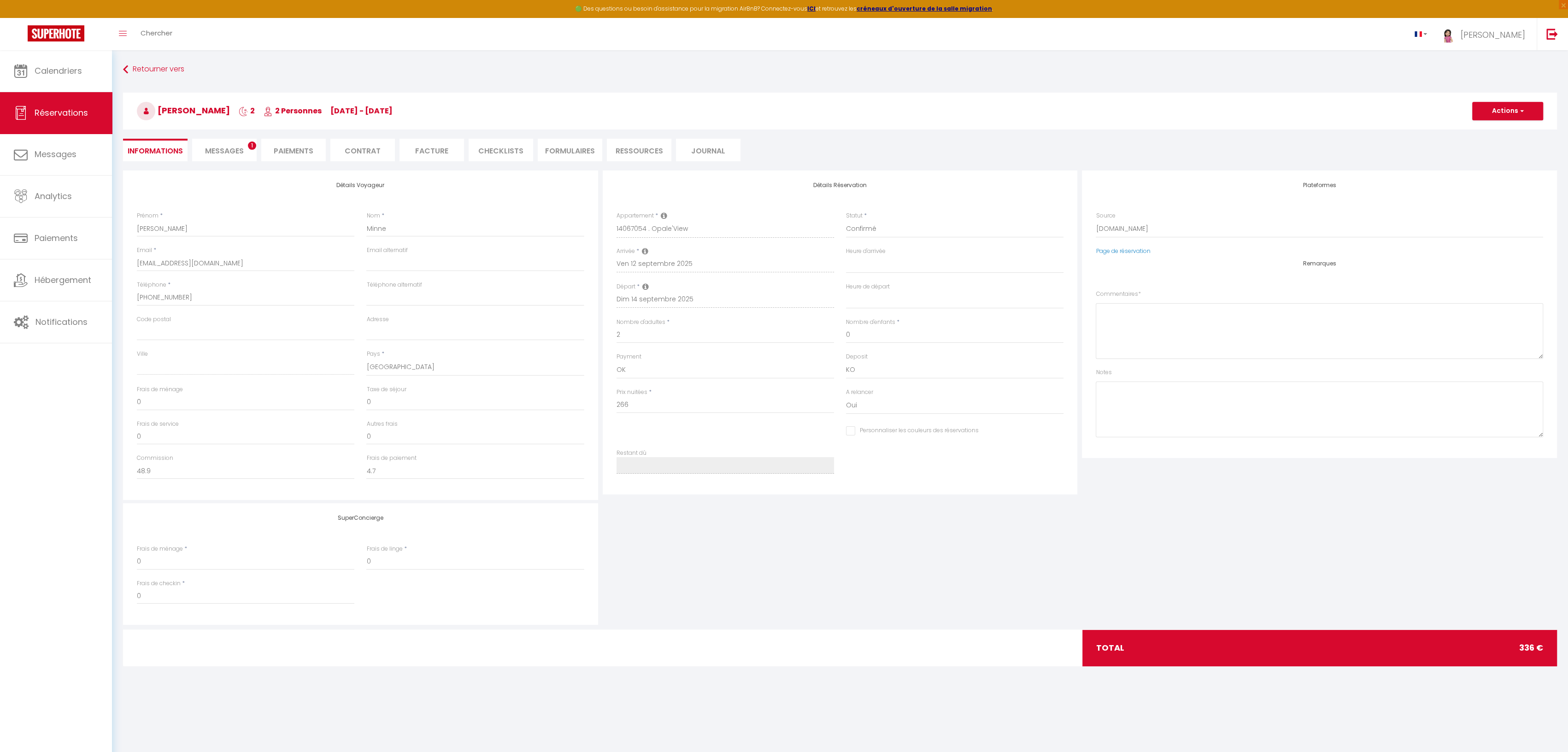
select select
checkbox input "false"
type input "60"
type input "10"
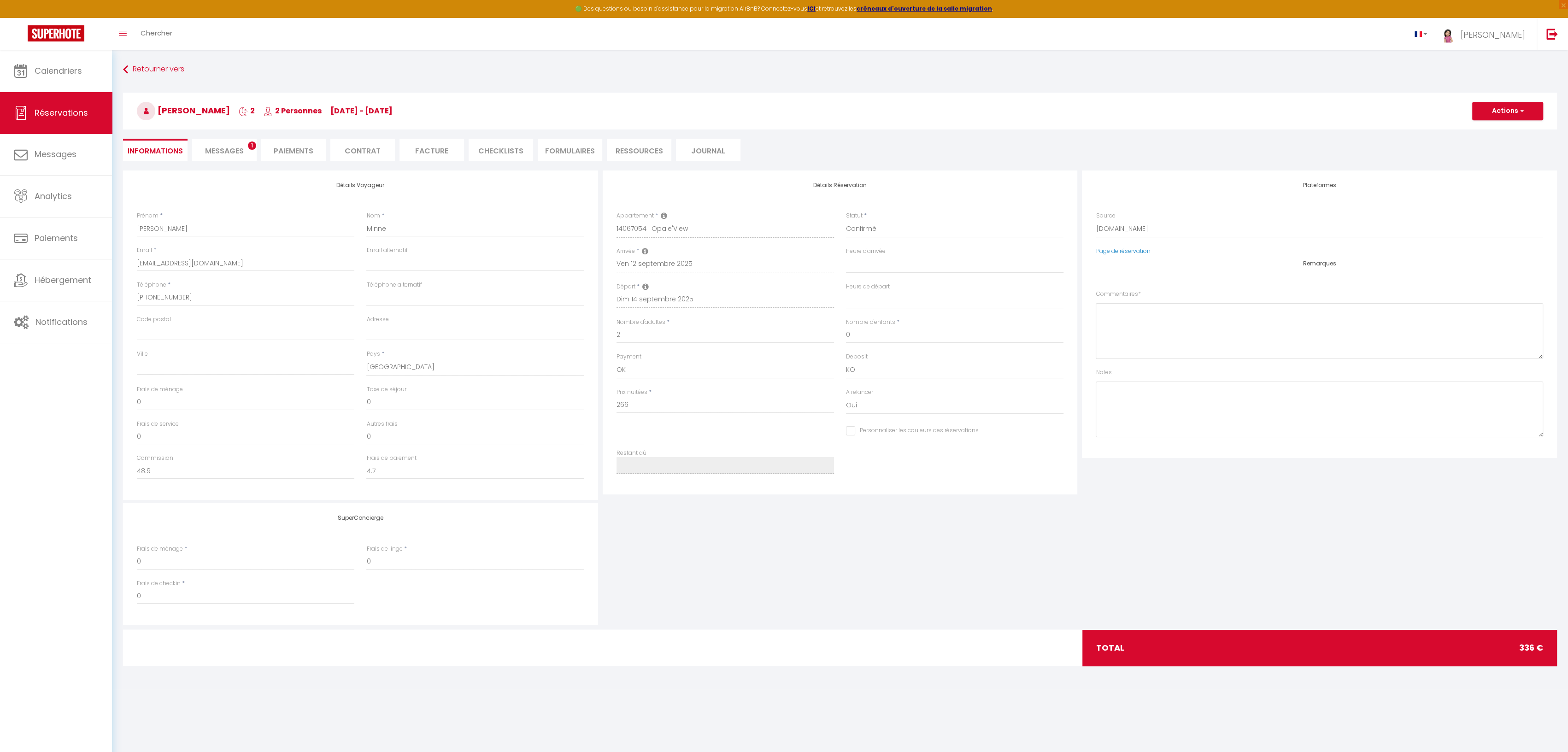
select select
checkbox input "false"
select select
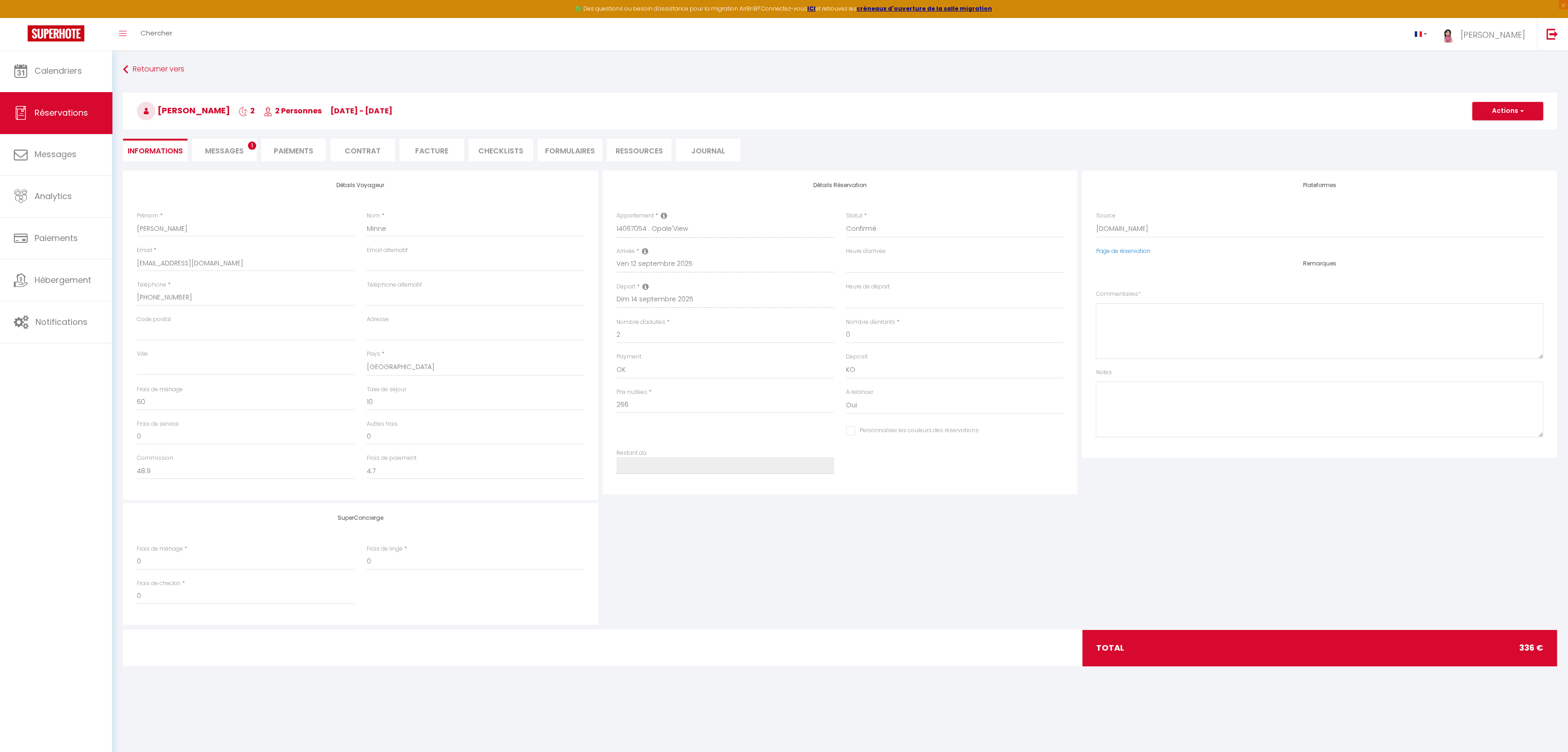
click at [229, 149] on span "Messages" at bounding box center [224, 151] width 39 height 11
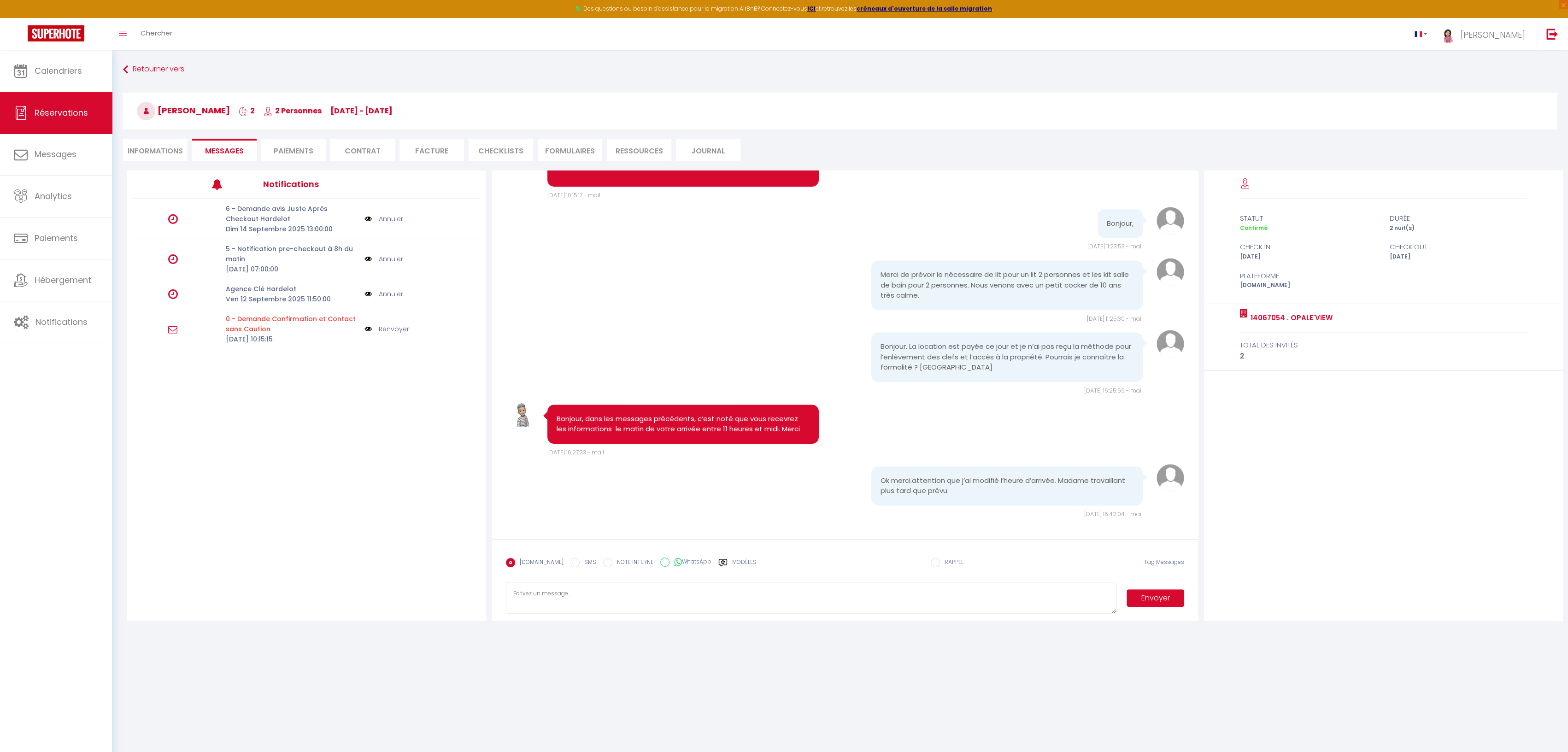
scroll to position [780, 0]
click at [147, 150] on li "Informations" at bounding box center [155, 149] width 64 height 22
select select
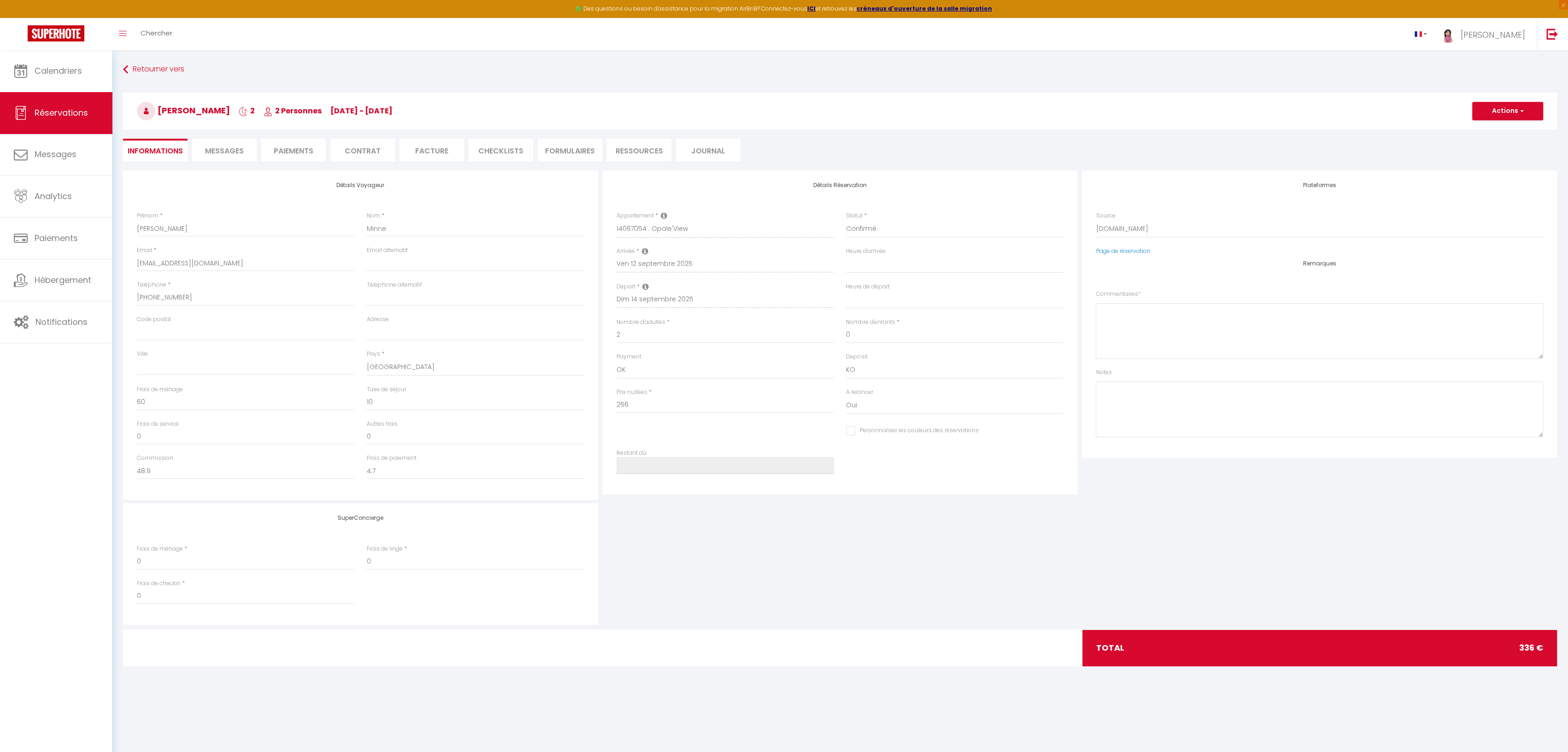
select select
checkbox input "false"
select select
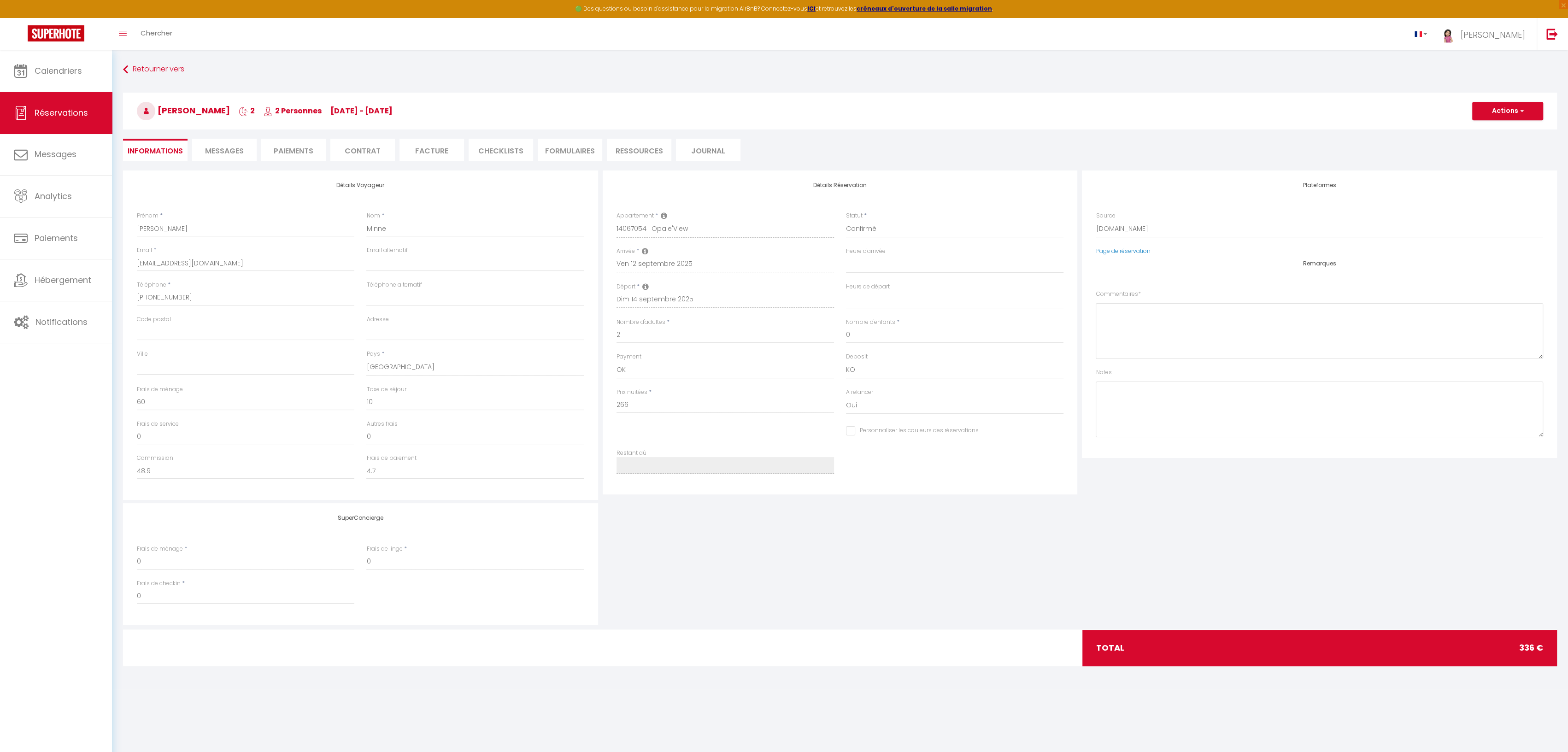
checkbox input "false"
click at [211, 149] on span "Messages" at bounding box center [224, 151] width 39 height 11
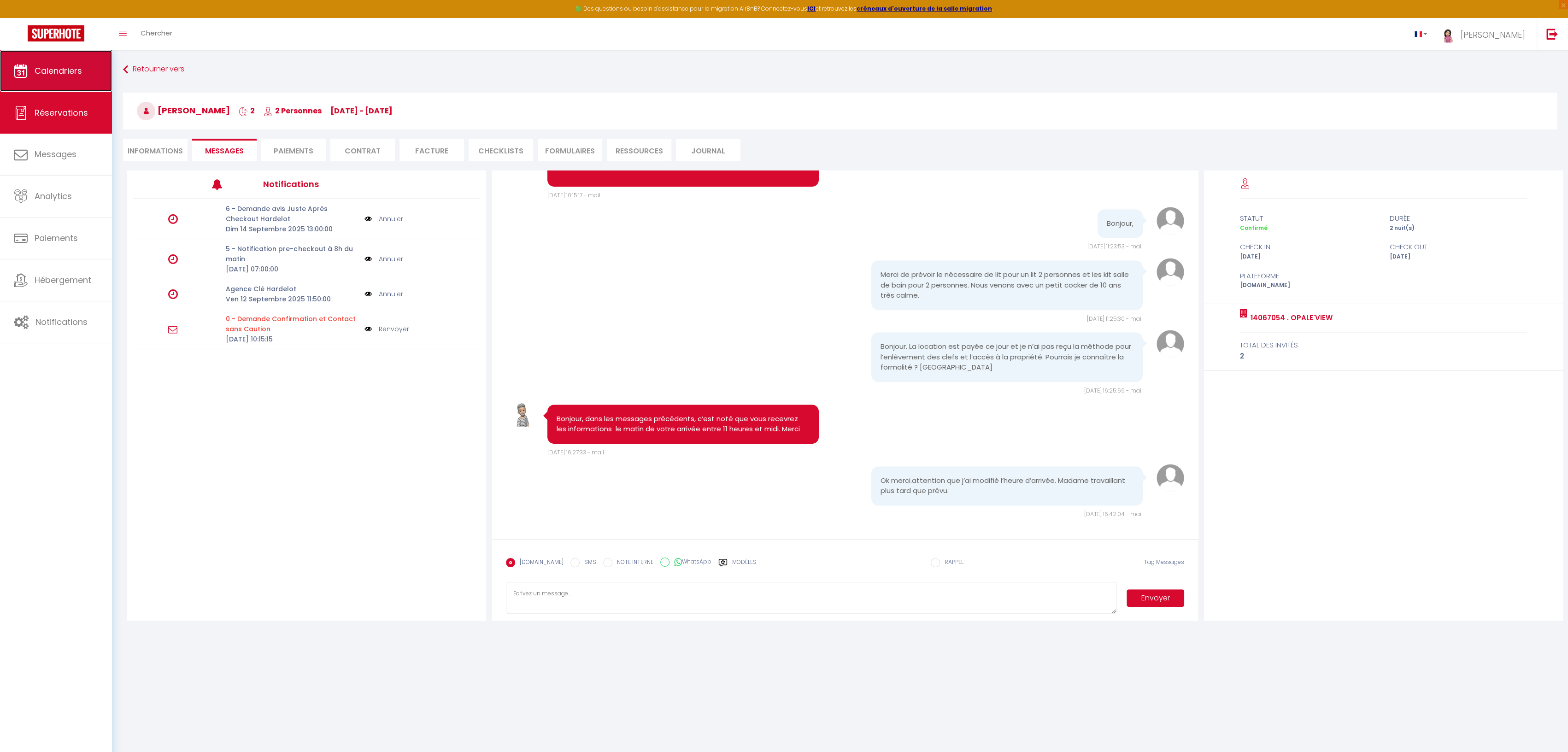
click at [58, 71] on span "Calendriers" at bounding box center [58, 71] width 48 height 12
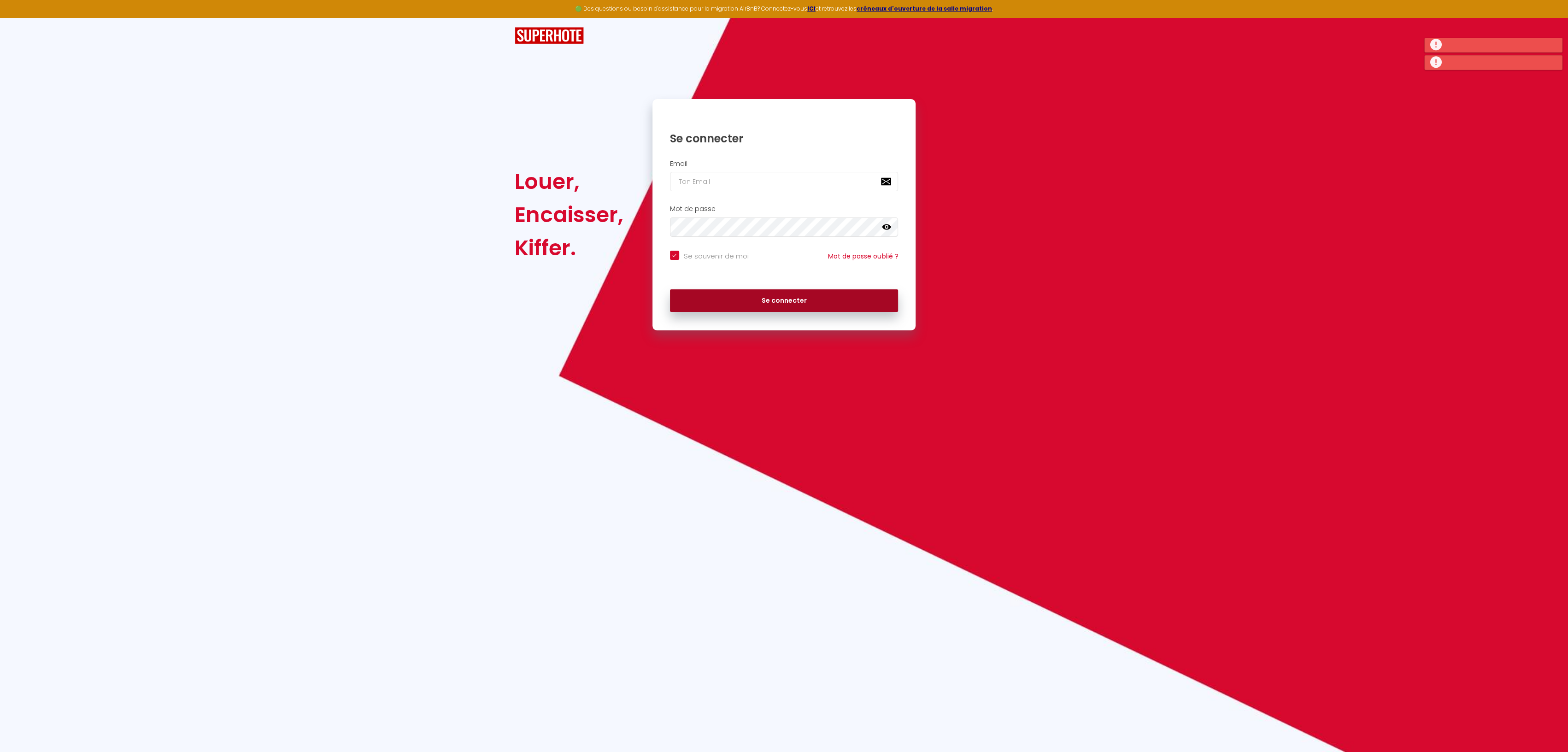
click at [798, 300] on button "Se connecter" at bounding box center [784, 301] width 229 height 23
checkbox input "true"
type input "[EMAIL_ADDRESS][DOMAIN_NAME]"
click at [795, 300] on button "Se connecter" at bounding box center [784, 301] width 229 height 23
checkbox input "true"
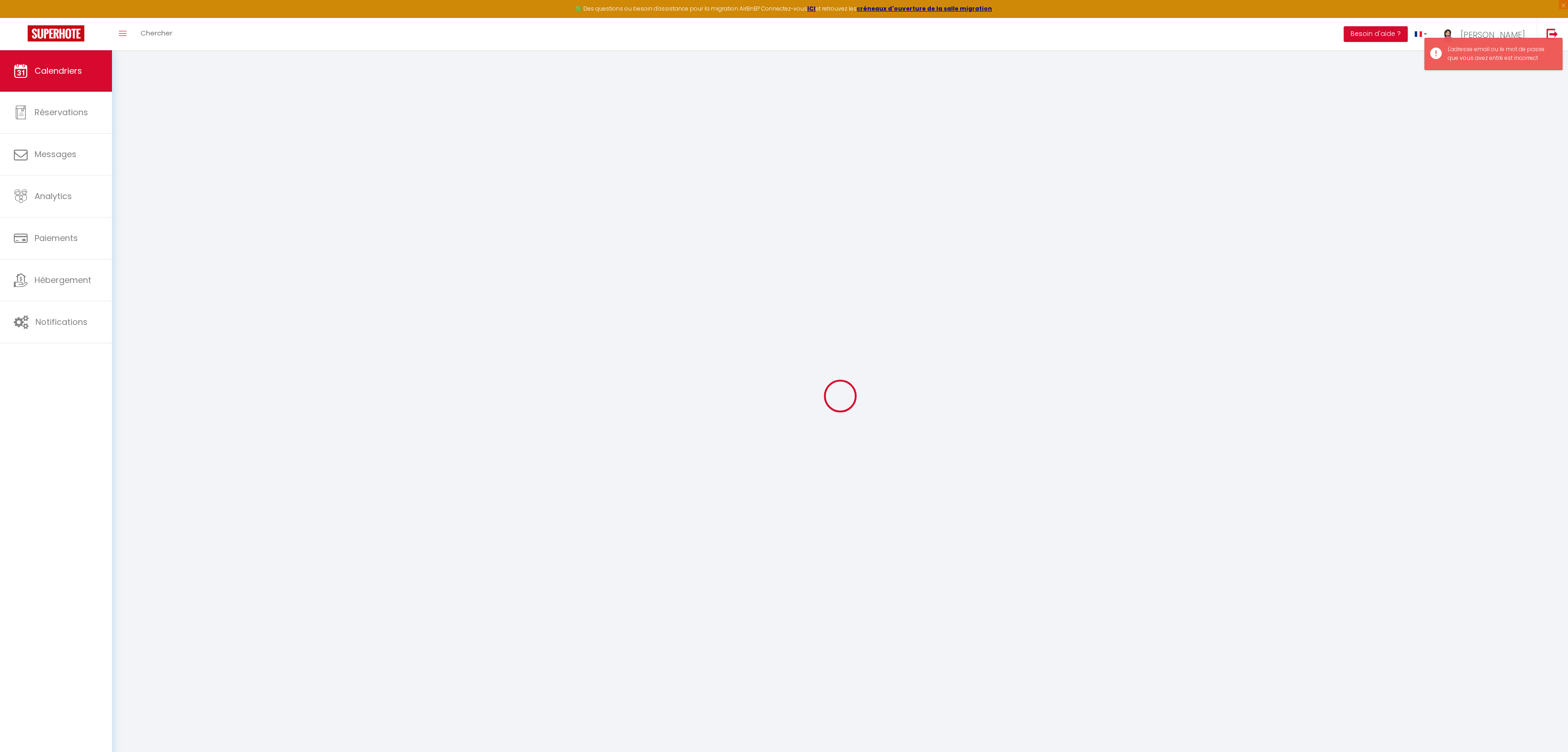
select select
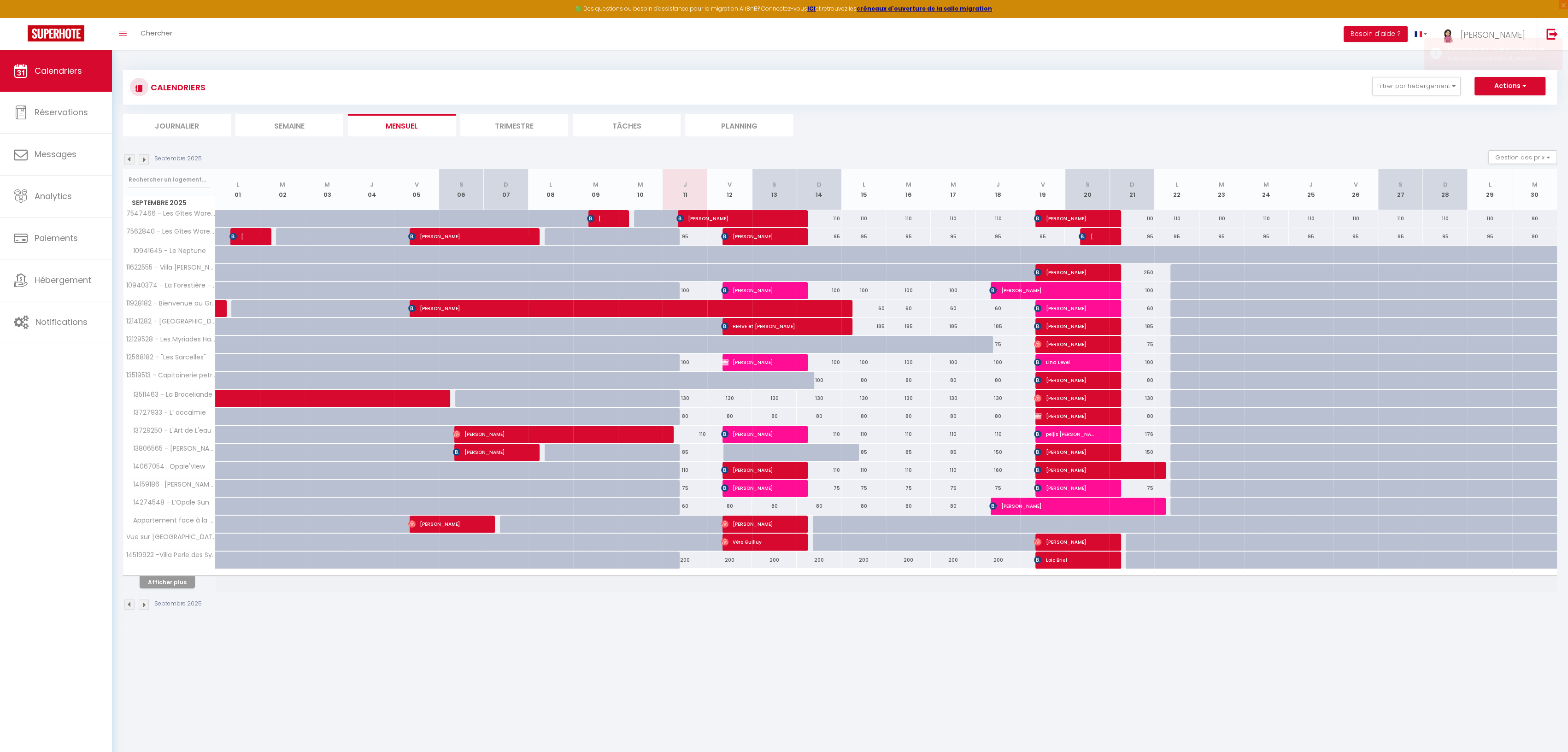
select select
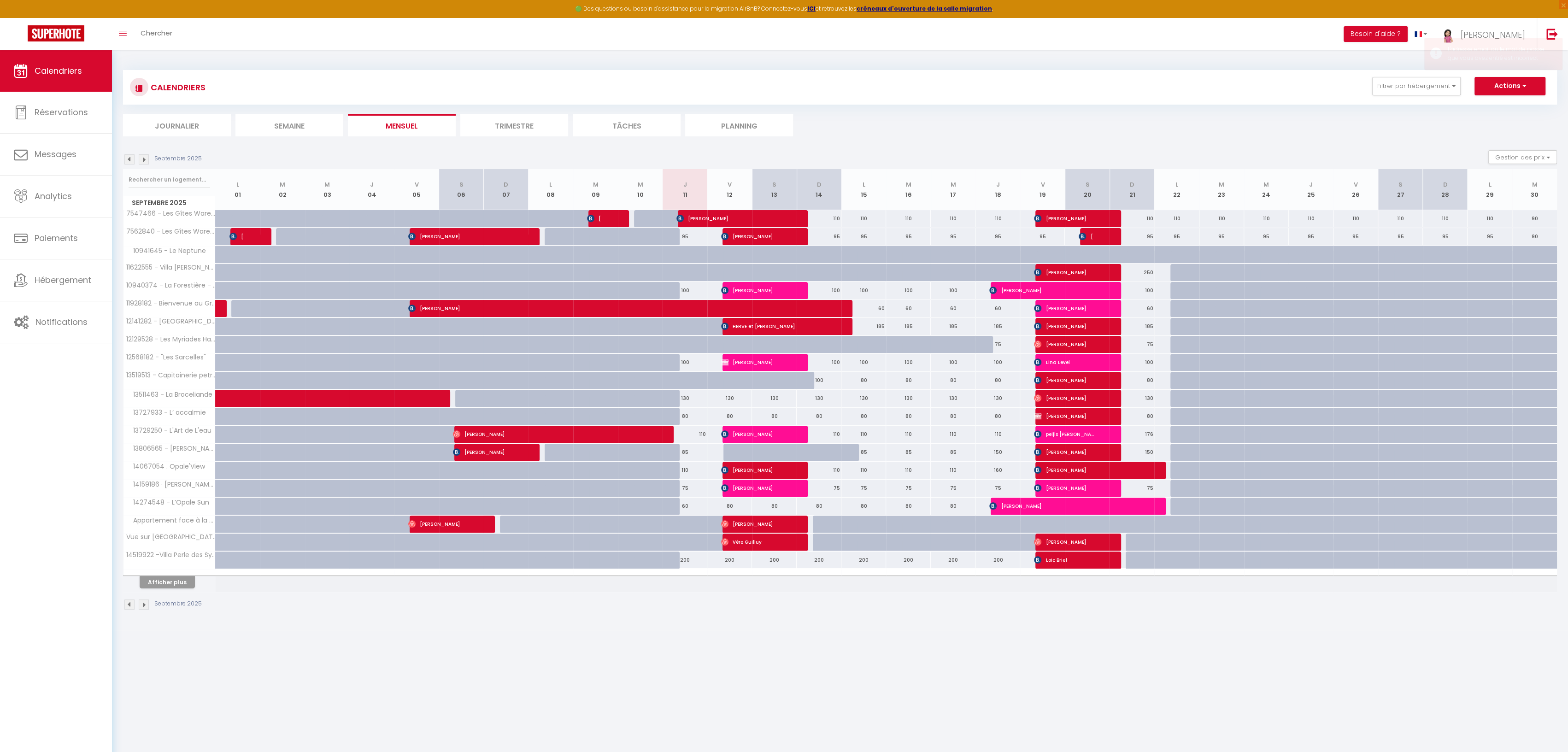
select select
click at [731, 465] on span "[PERSON_NAME]" at bounding box center [751, 470] width 59 height 17
select select "OK"
select select "KO"
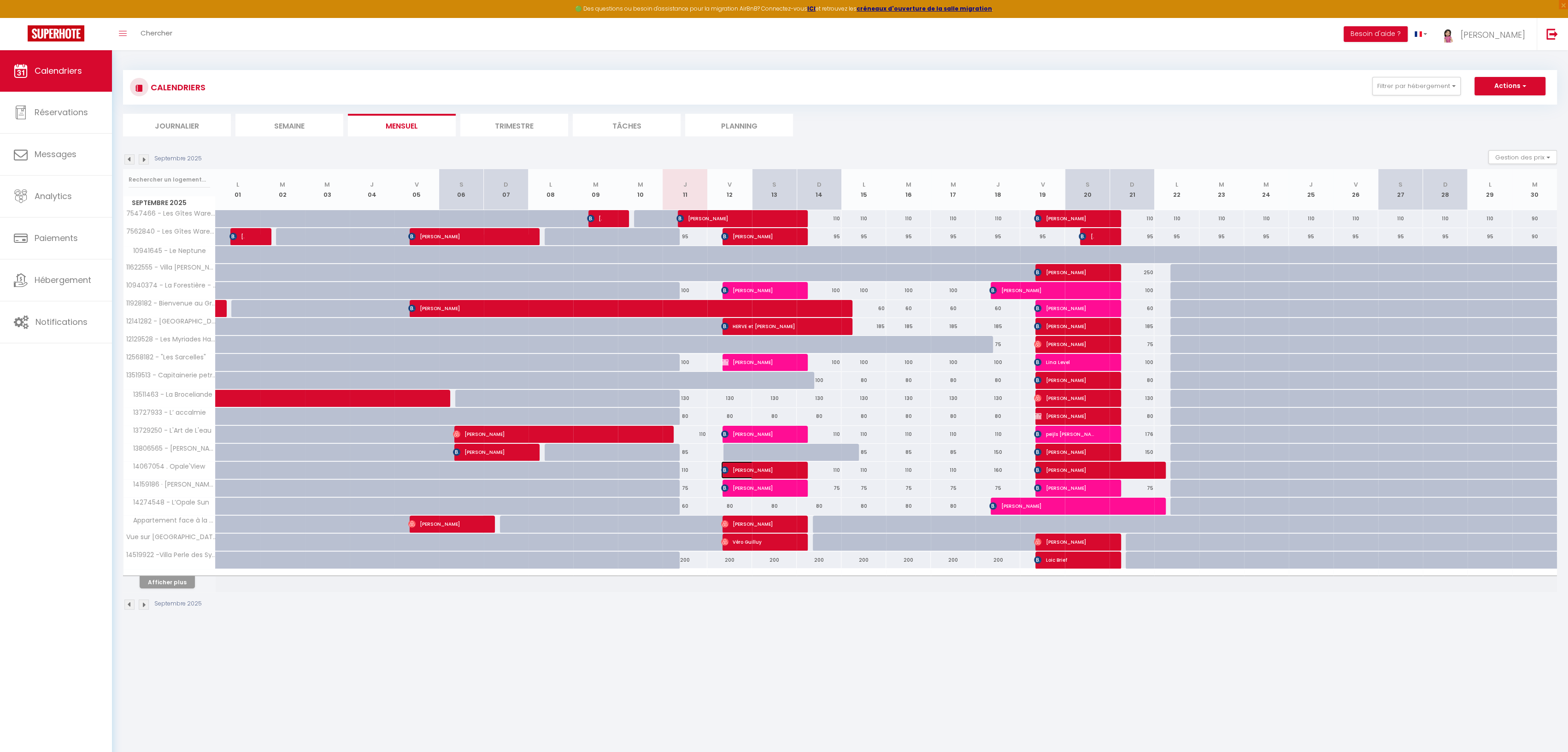
select select "0"
select select "1"
select select
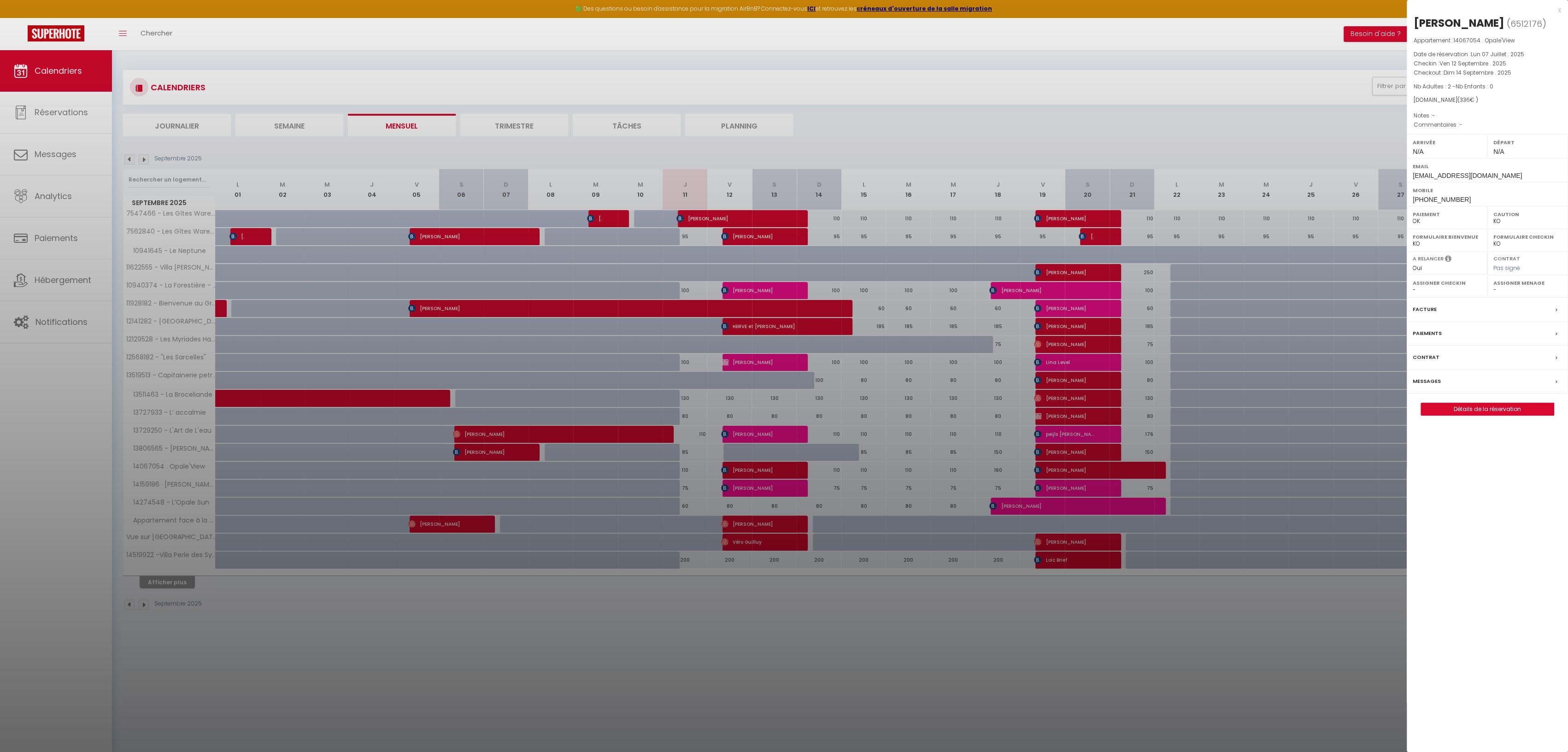
click at [1559, 6] on div "x" at bounding box center [1484, 9] width 154 height 11
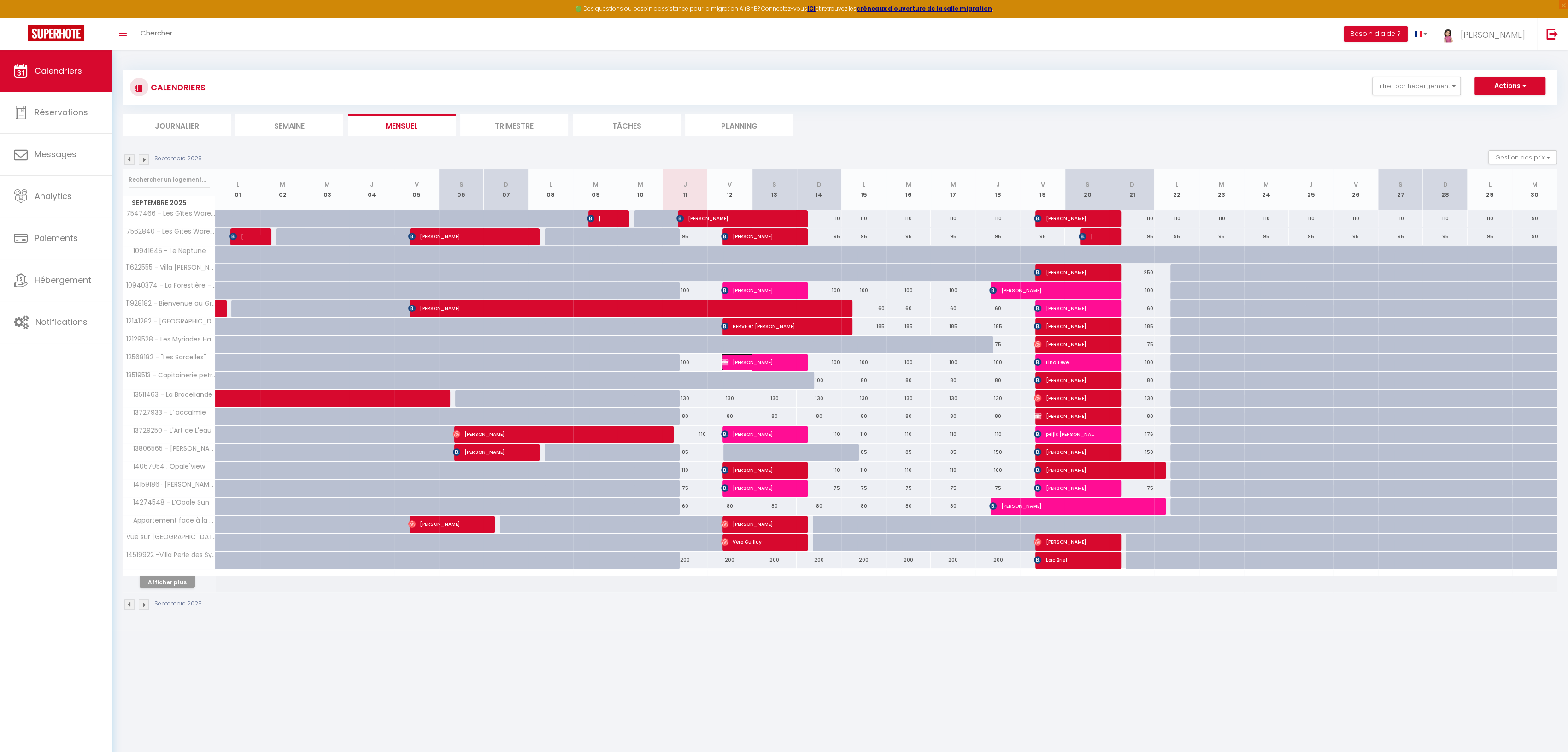
click at [728, 359] on img at bounding box center [725, 362] width 7 height 7
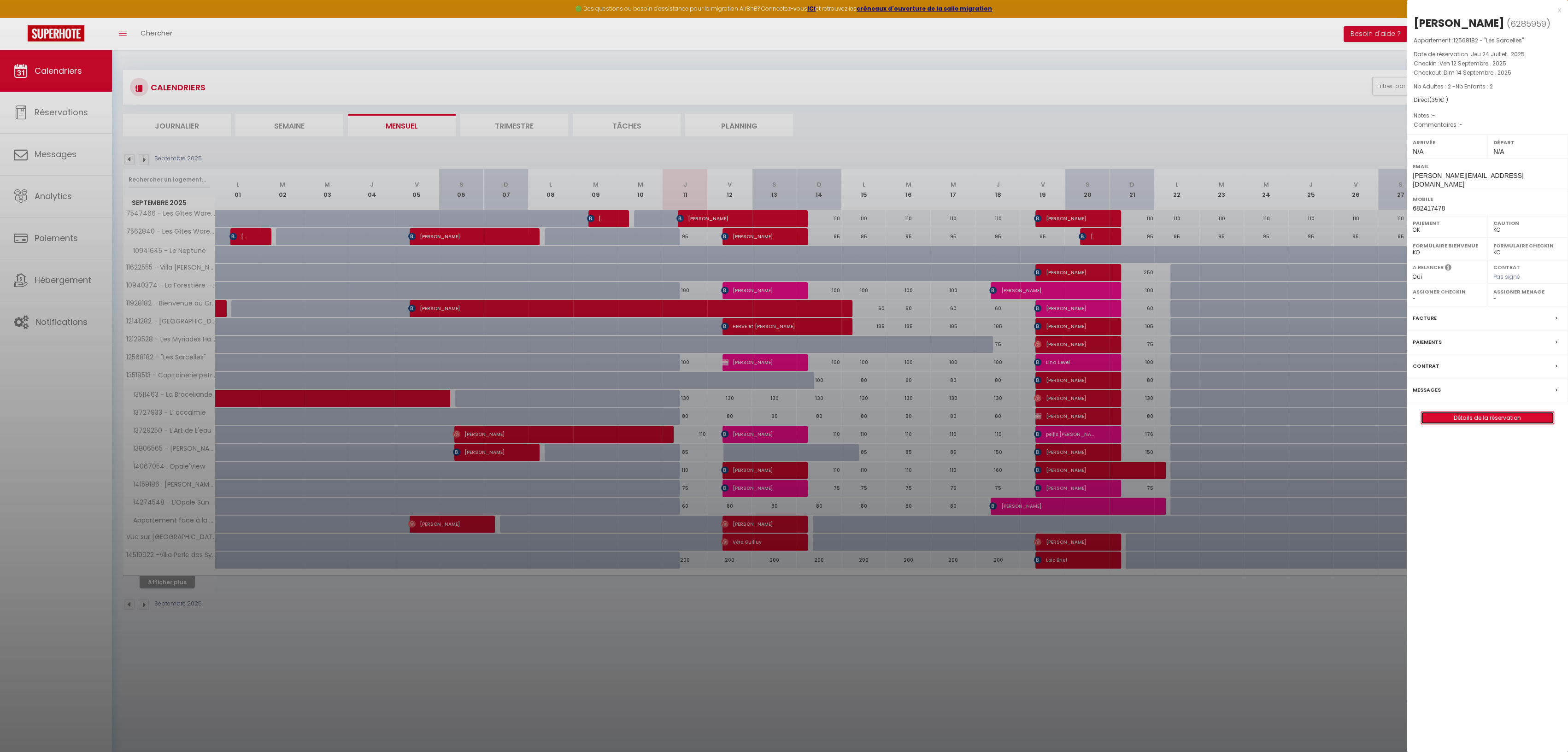
click at [1483, 412] on link "Détails de la réservation" at bounding box center [1487, 418] width 133 height 12
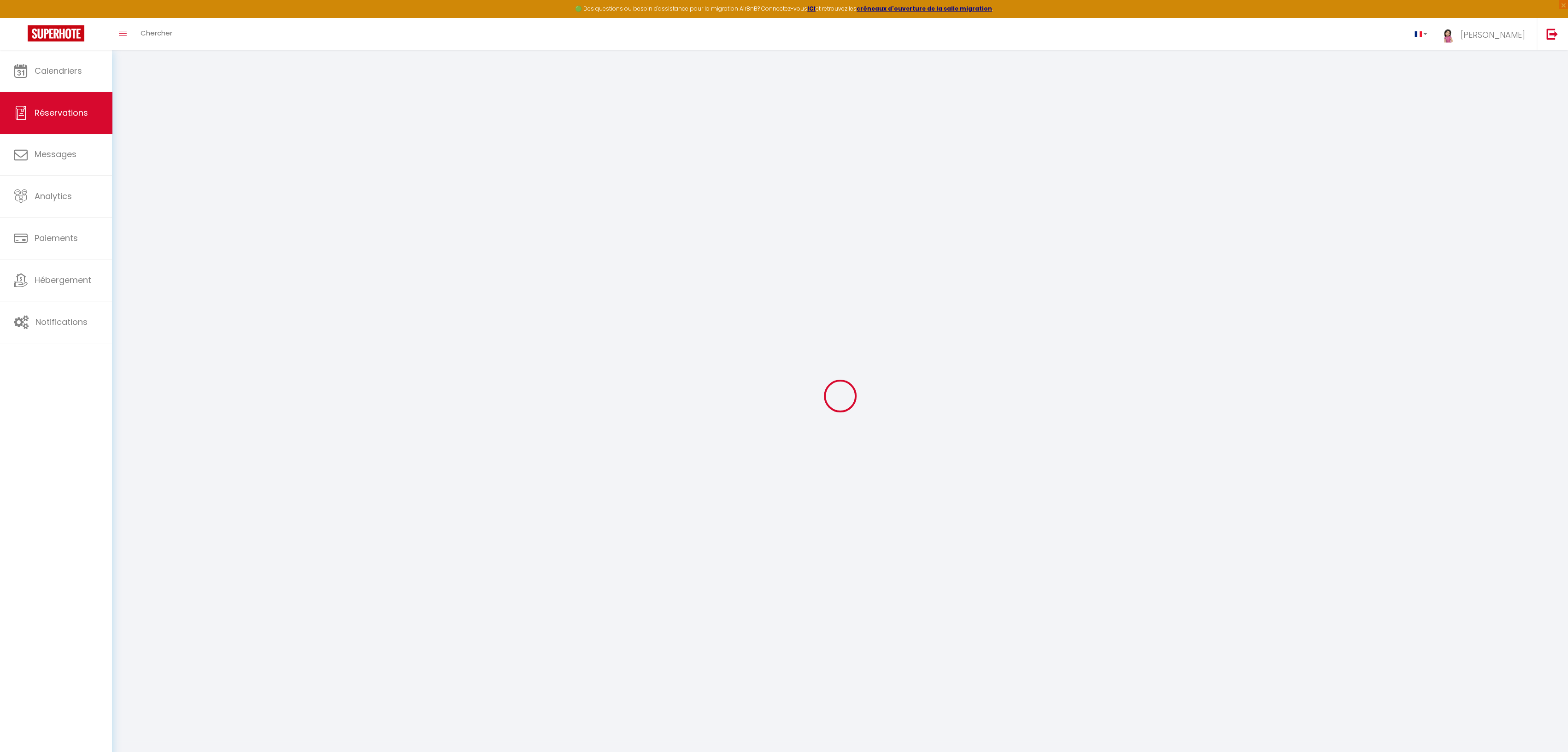
select select
checkbox input "false"
select select
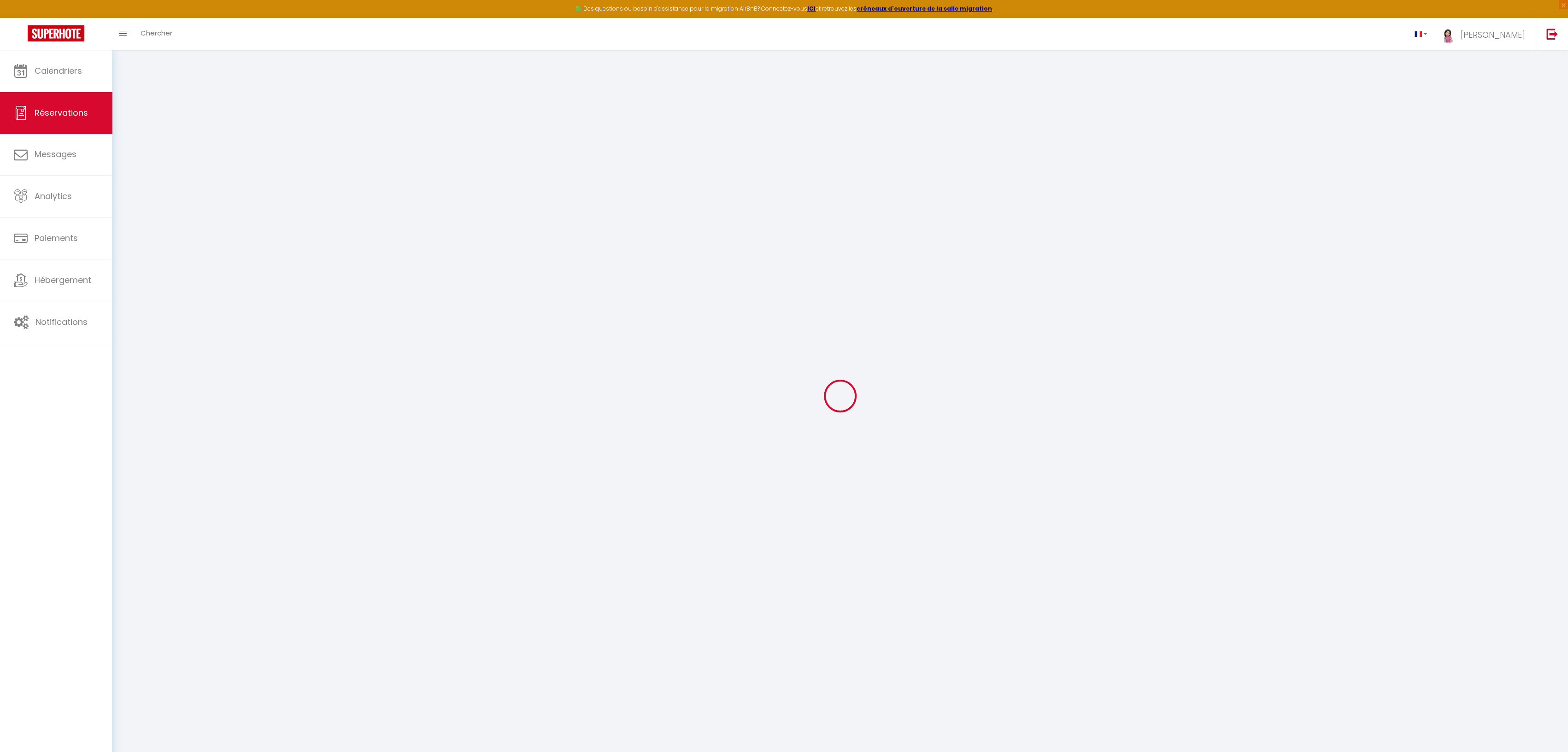
checkbox input "false"
select select
checkbox input "false"
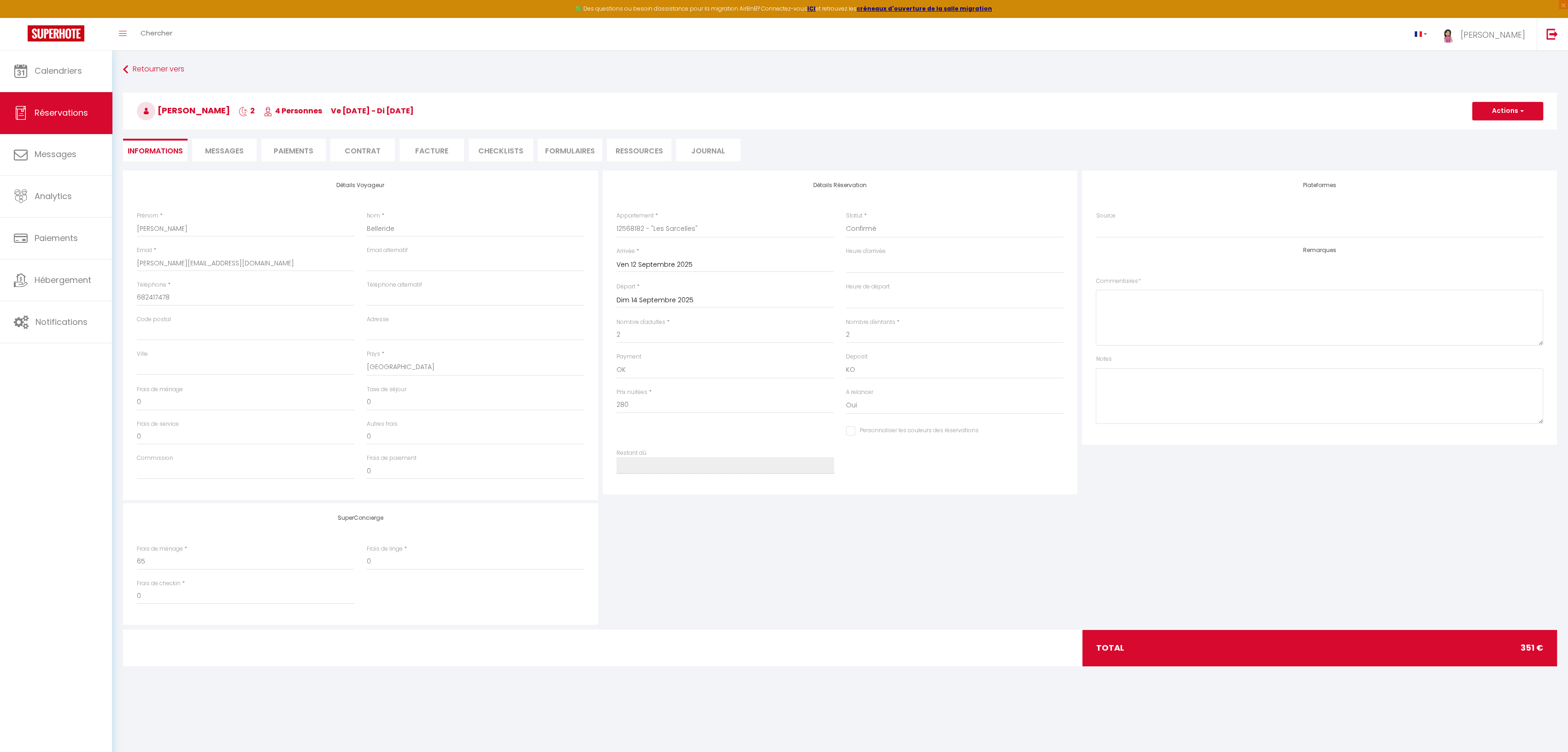
type input "65"
type input "6"
select select
checkbox input "false"
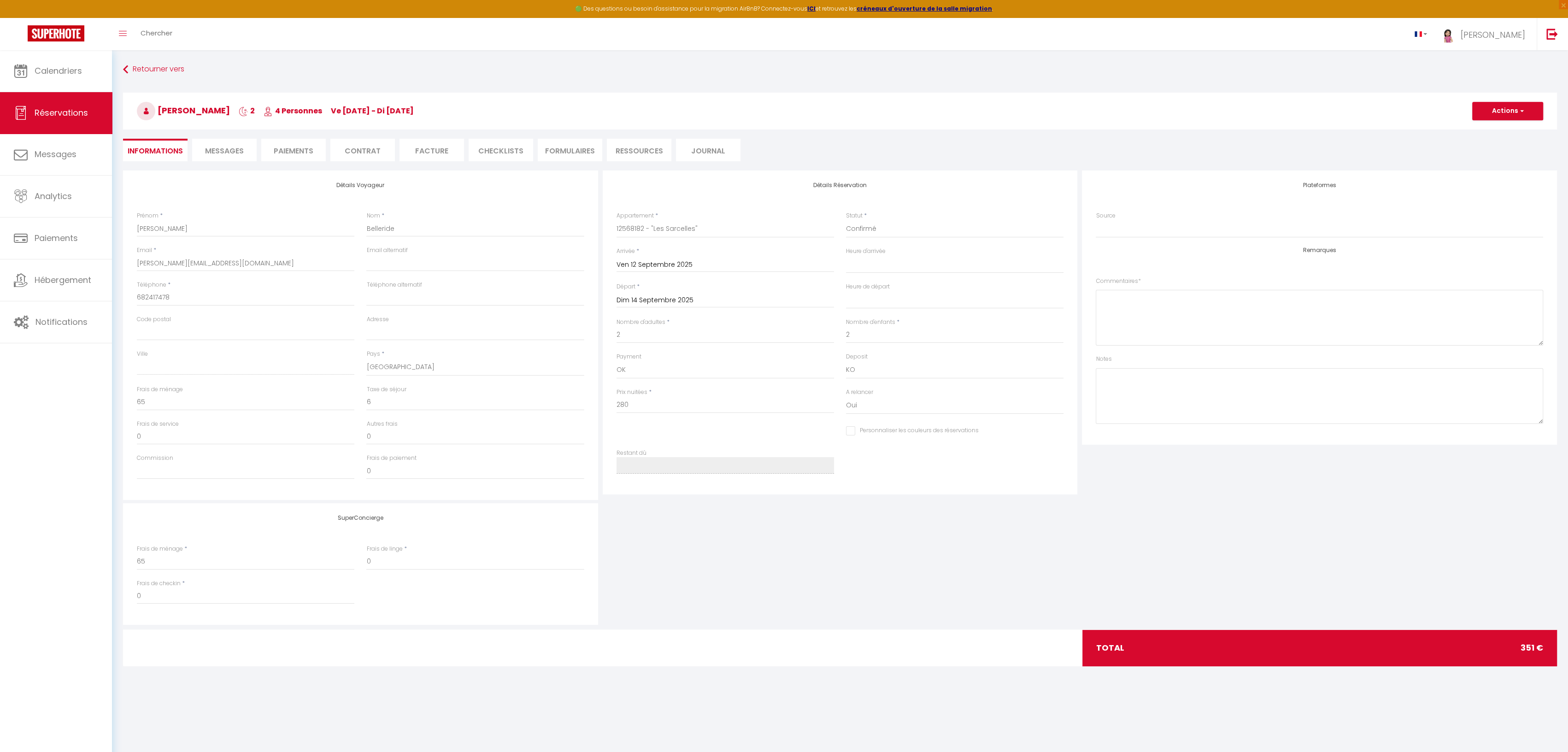
select select
click at [62, 68] on span "Calendriers" at bounding box center [58, 71] width 48 height 12
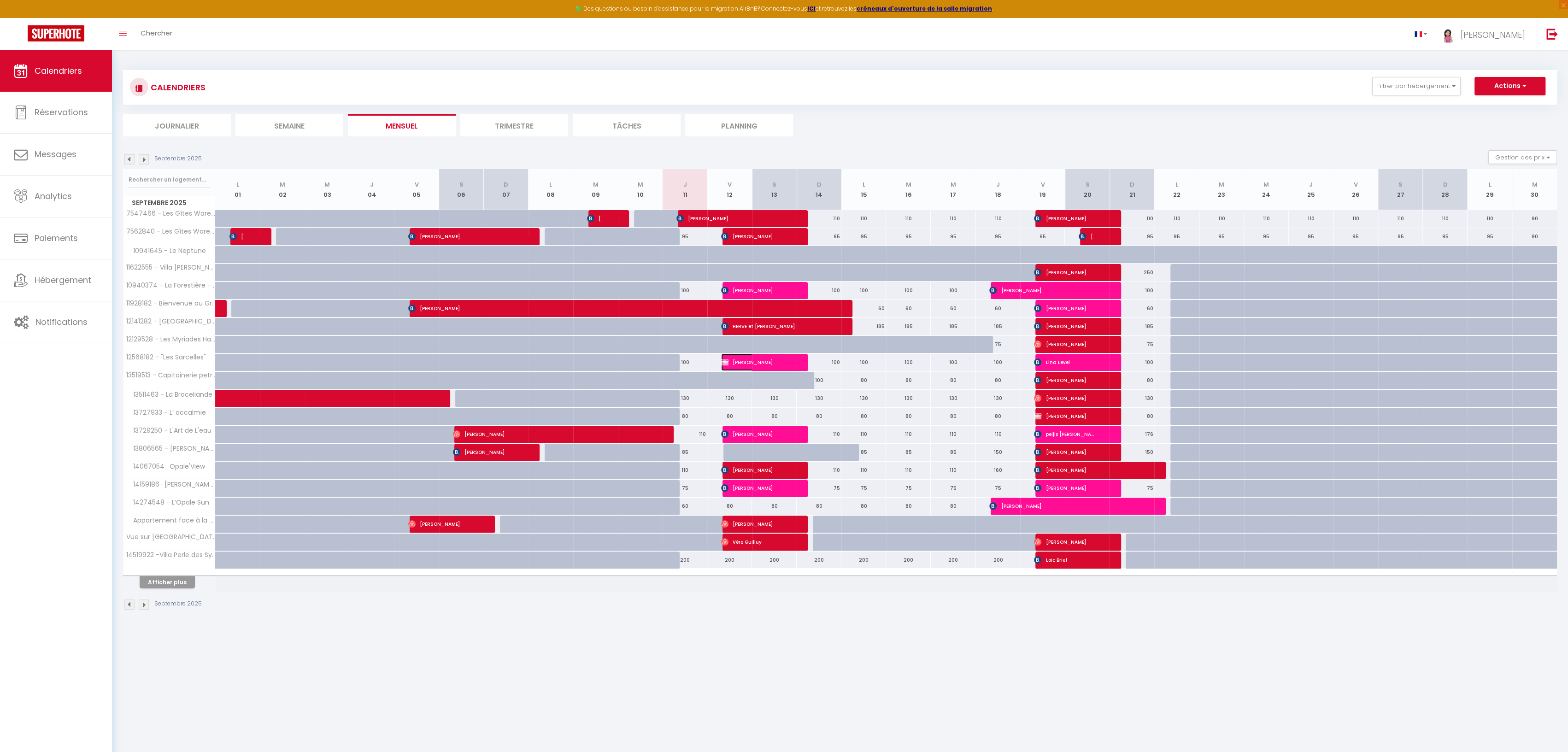
click at [736, 361] on span "[PERSON_NAME]" at bounding box center [751, 362] width 59 height 17
select select "OK"
select select "KO"
select select "0"
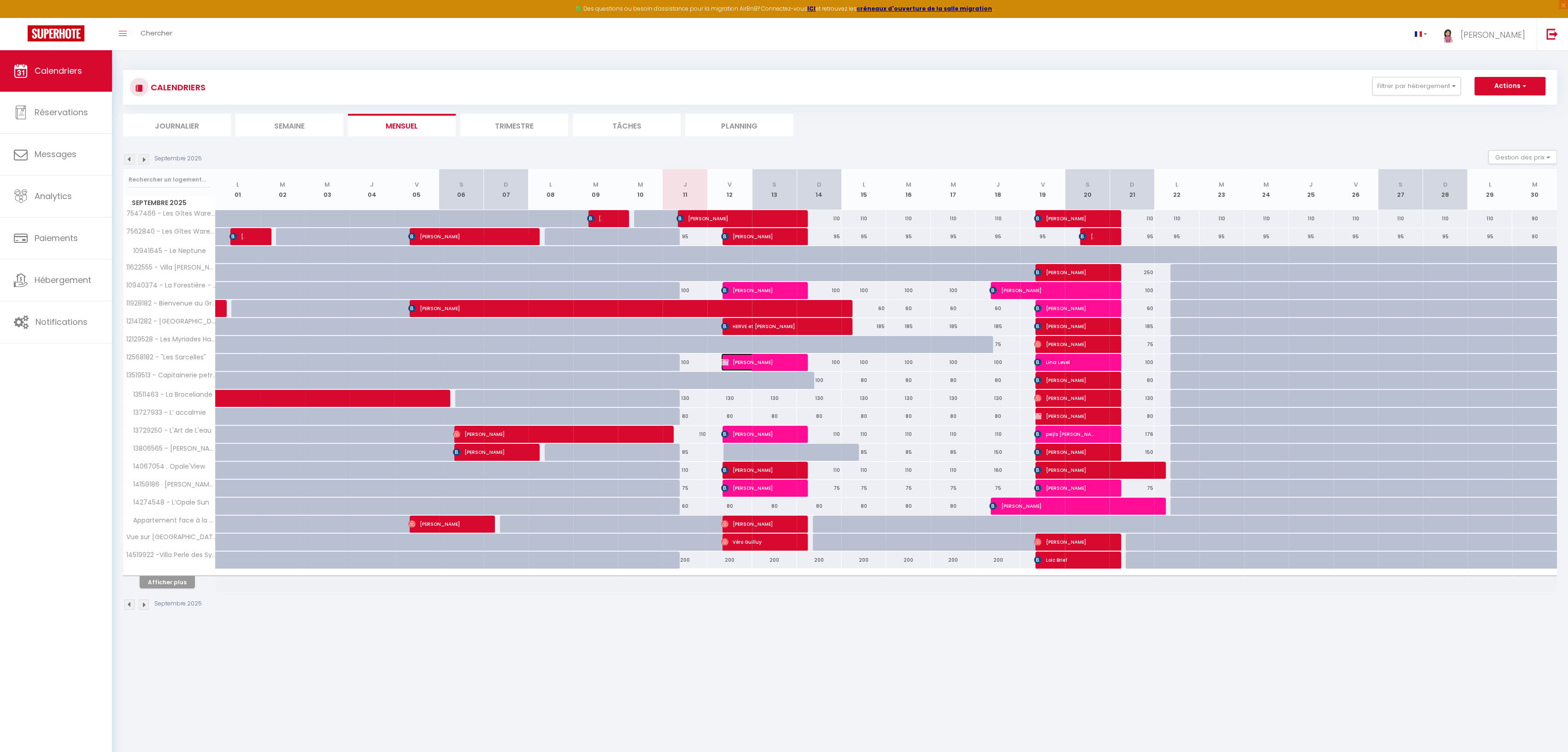
select select "1"
select select
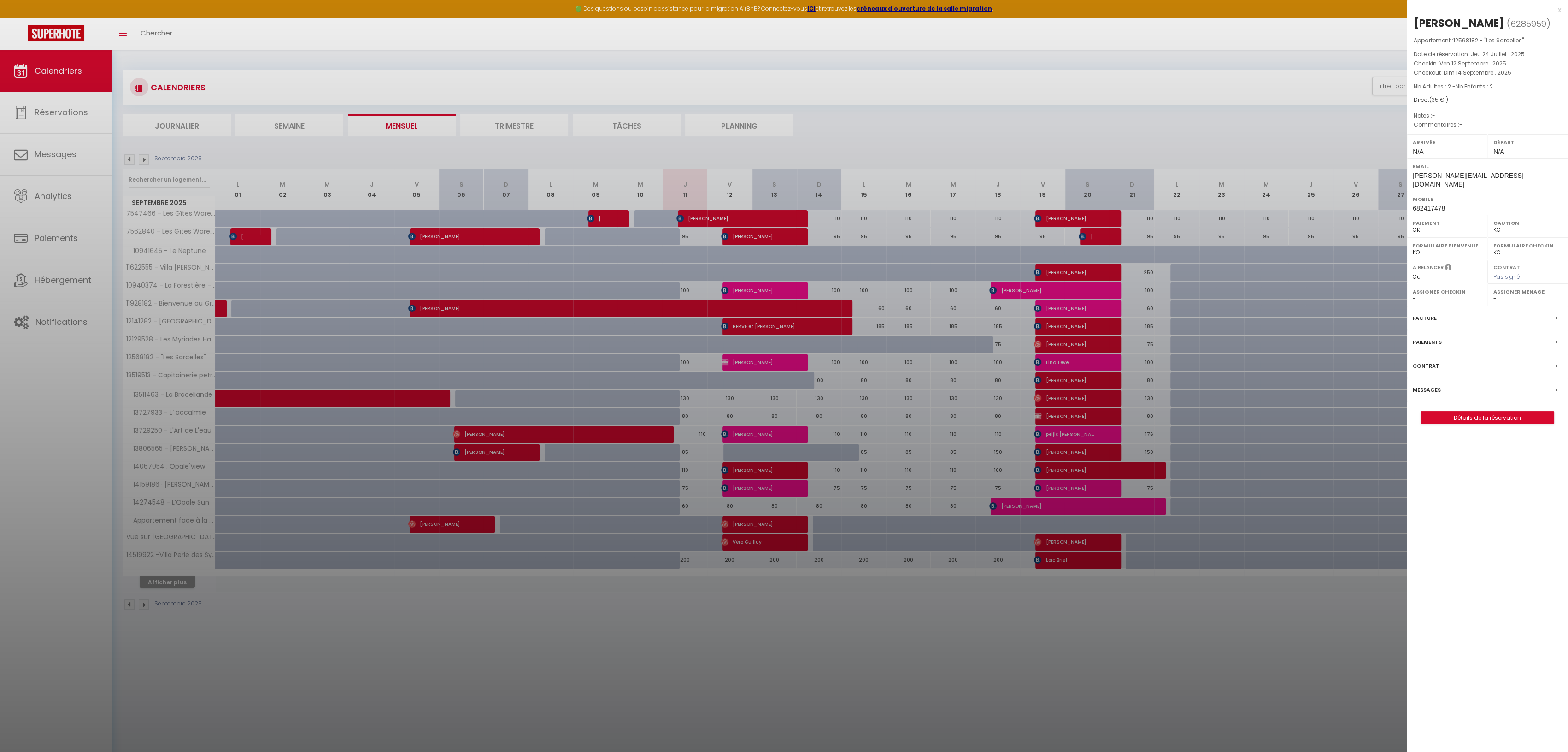
click at [1560, 8] on div "x" at bounding box center [1484, 9] width 154 height 11
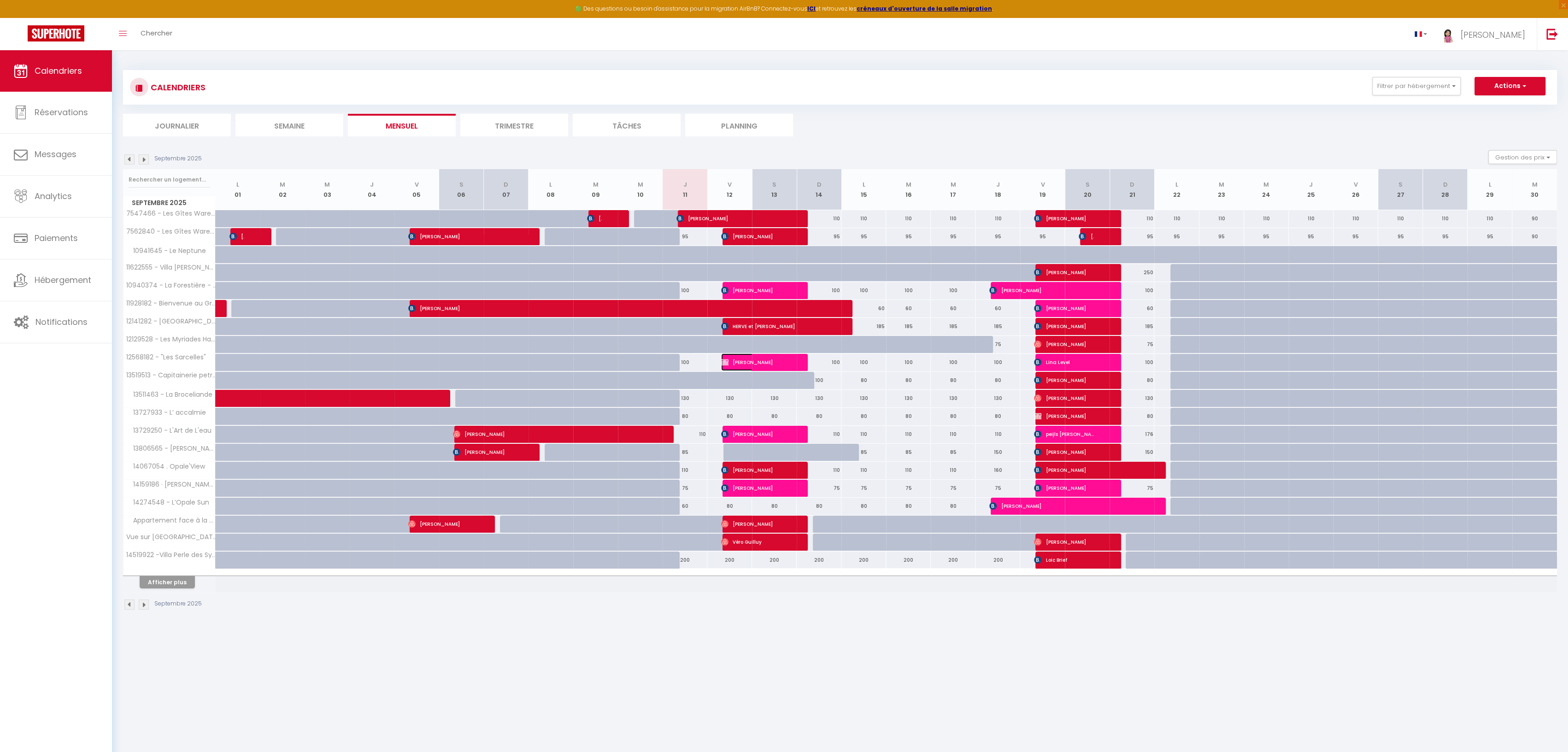
click at [731, 359] on span "[PERSON_NAME]" at bounding box center [751, 362] width 59 height 17
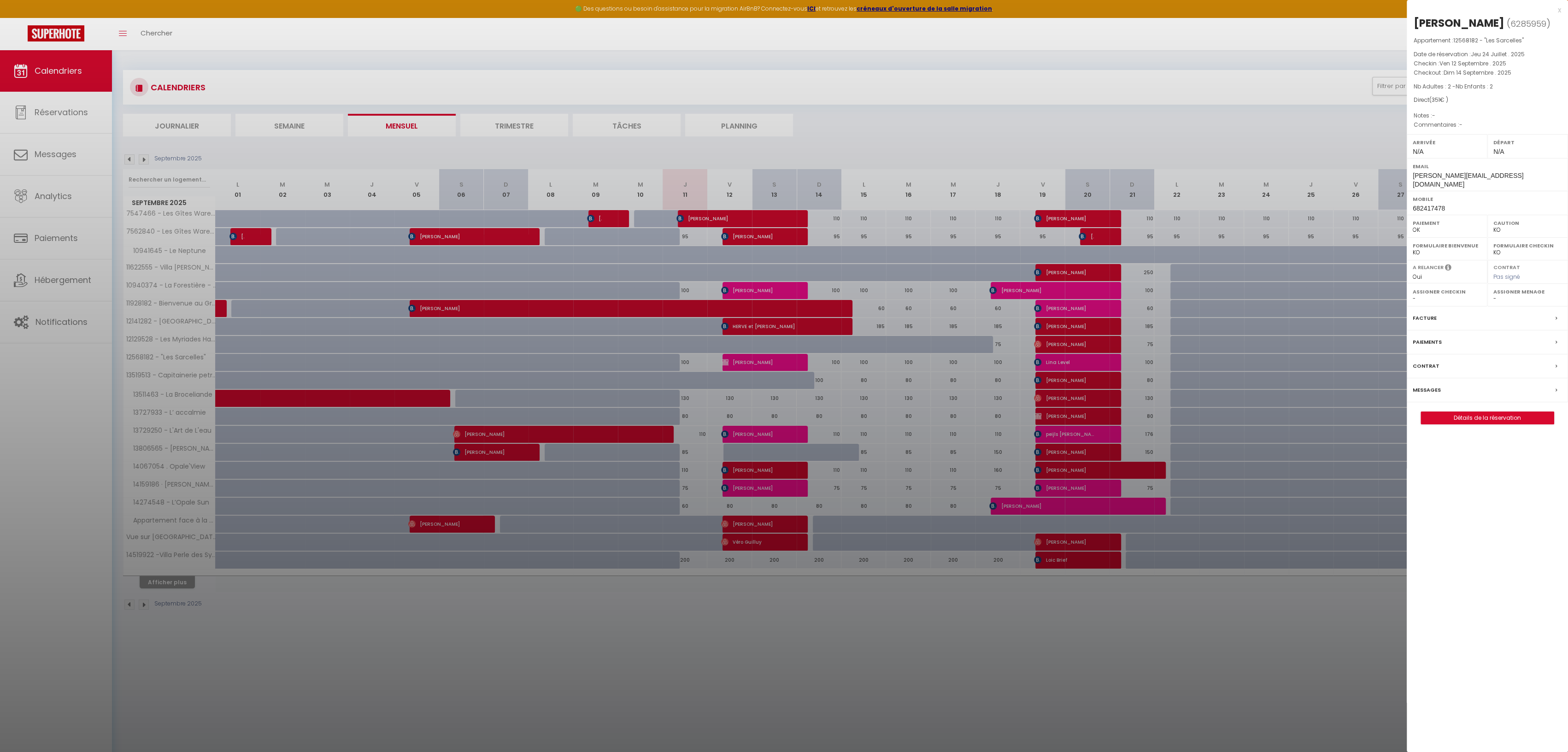
click at [1559, 9] on div "x" at bounding box center [1484, 9] width 154 height 11
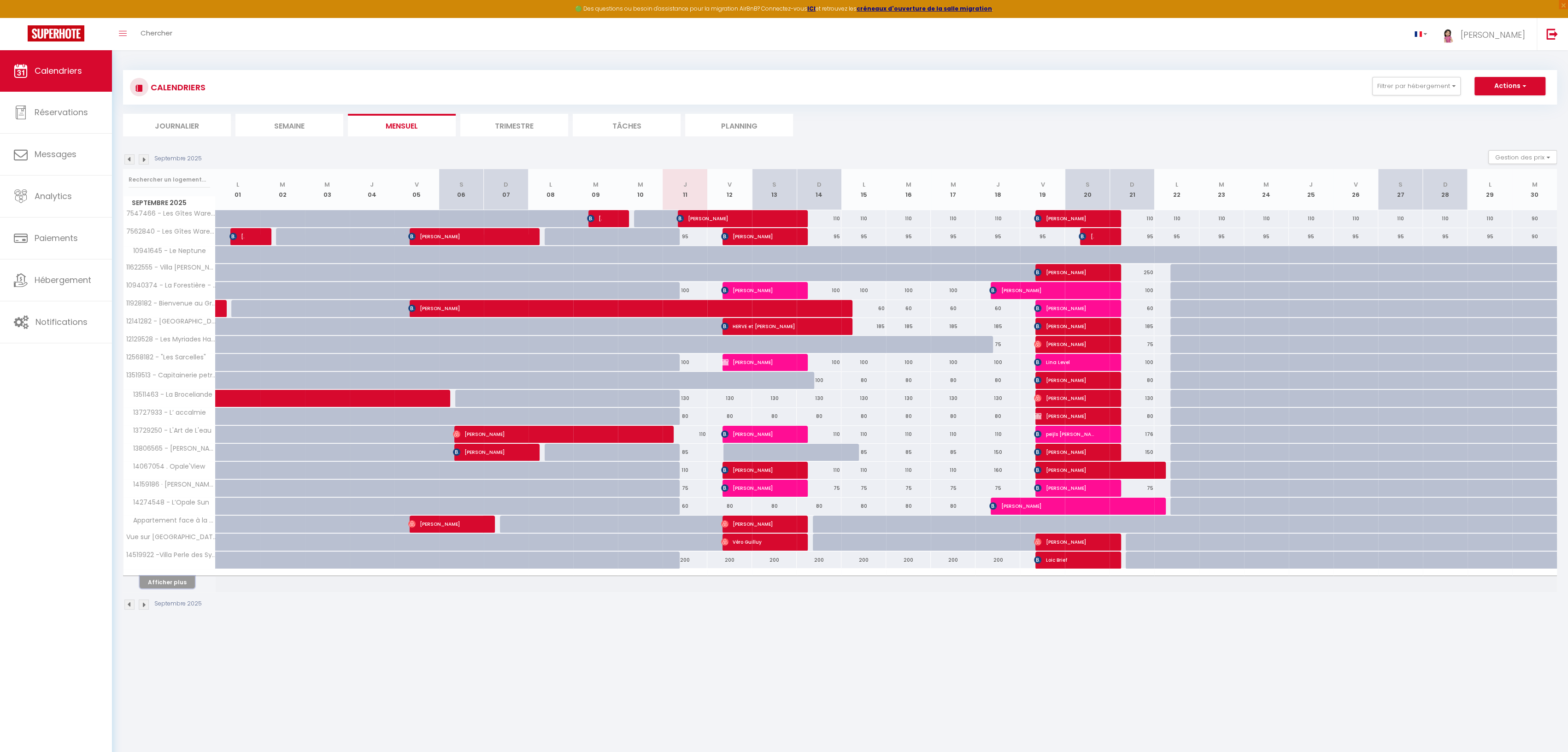
click at [177, 577] on button "Afficher plus" at bounding box center [167, 582] width 56 height 12
